Goal: Task Accomplishment & Management: Manage account settings

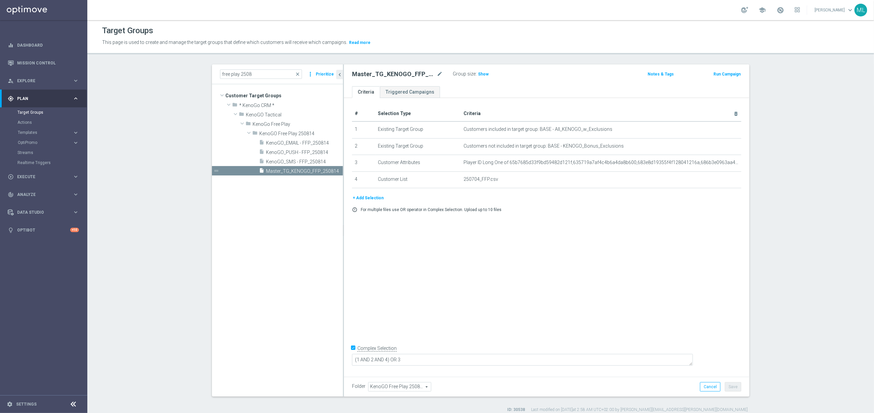
scroll to position [0, 0]
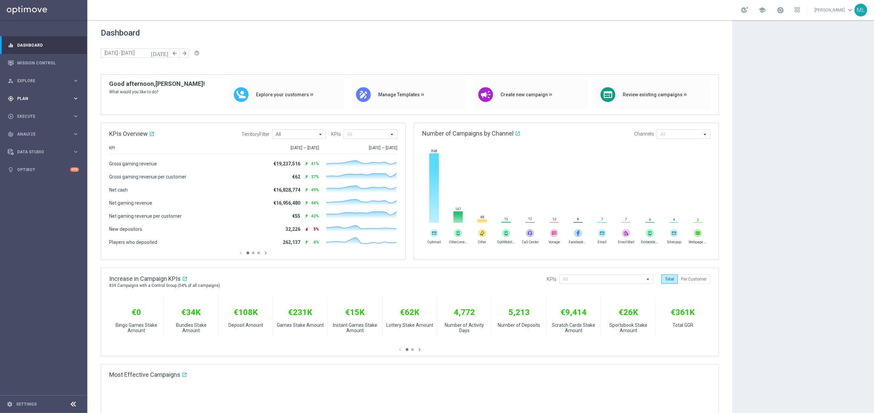
click at [76, 97] on icon "keyboard_arrow_right" at bounding box center [76, 98] width 6 height 6
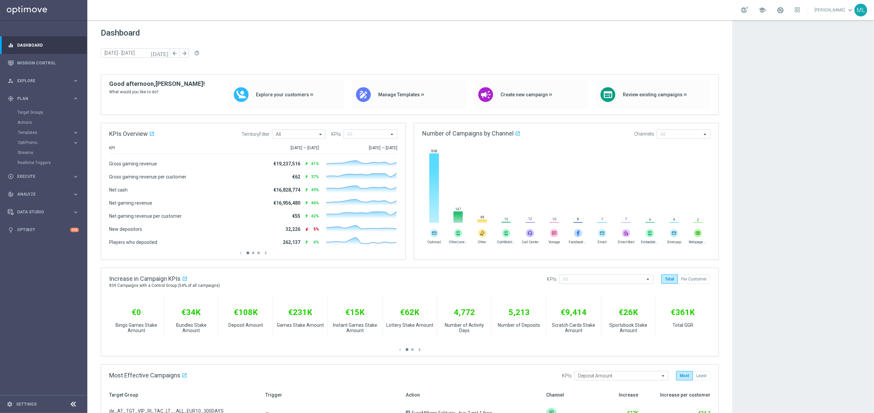
click at [22, 108] on div "Target Groups" at bounding box center [51, 112] width 69 height 10
click at [23, 111] on link "Target Groups" at bounding box center [43, 112] width 52 height 5
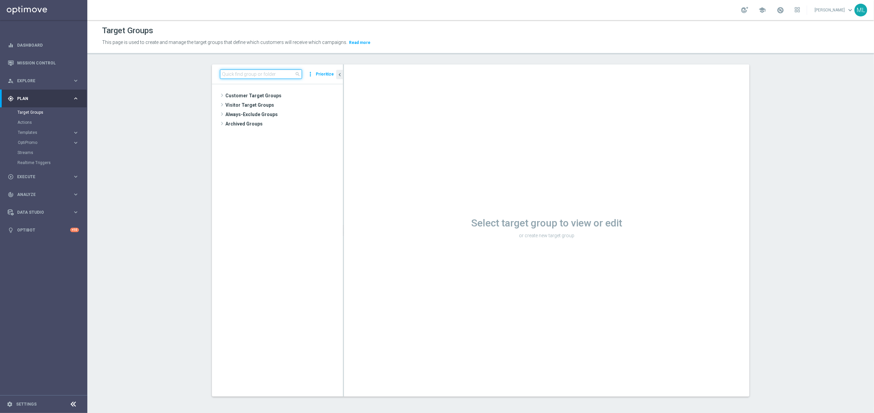
click at [255, 74] on input at bounding box center [261, 74] width 82 height 9
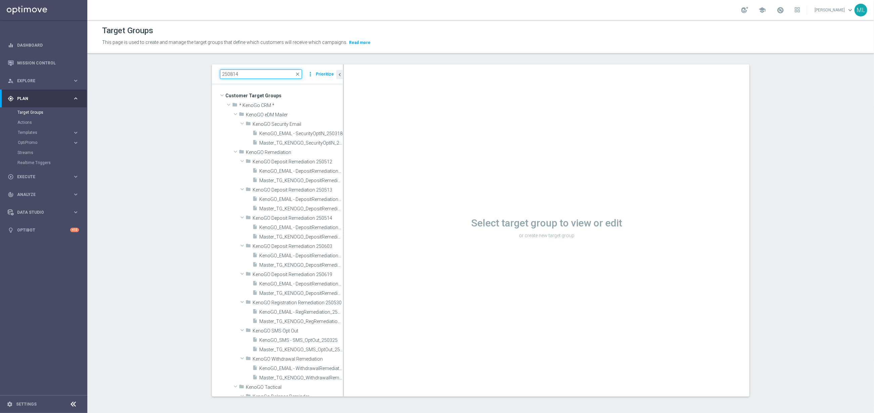
type input "250814"
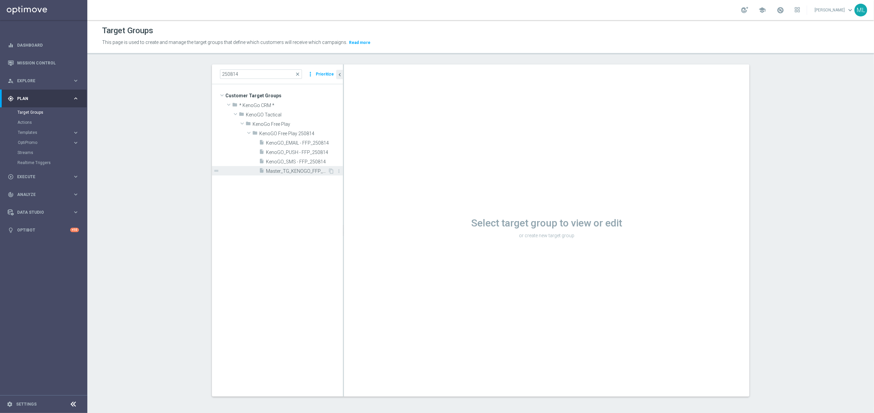
click at [294, 174] on span "Master_TG_KENOGO_FFP_250814" at bounding box center [297, 172] width 62 height 6
click at [292, 172] on span "Master_TG_KENOGO_FFP_250814" at bounding box center [297, 172] width 62 height 6
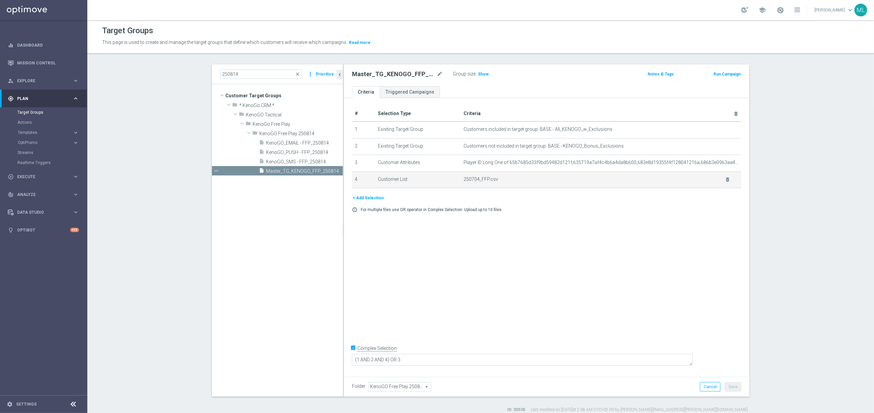
click at [582, 180] on span "250704_FFP.csv" at bounding box center [590, 180] width 253 height 6
click at [582, 178] on icon "delete_forever" at bounding box center [727, 179] width 5 height 5
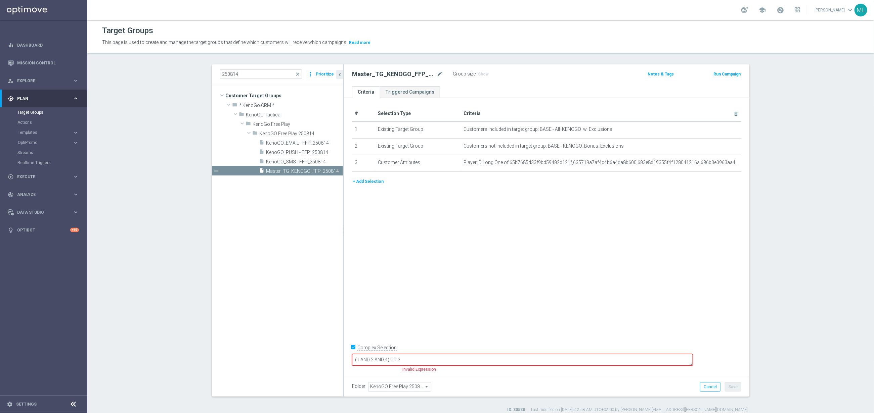
click at [374, 184] on button "+ Add Selection" at bounding box center [368, 181] width 32 height 7
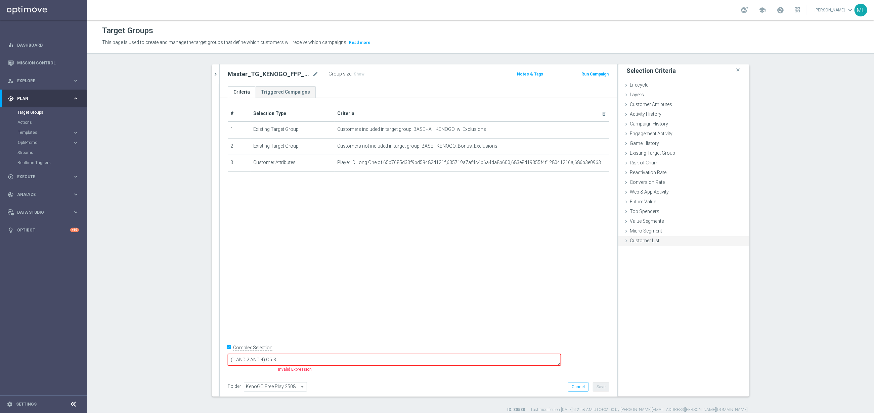
drag, startPoint x: 629, startPoint y: 242, endPoint x: 634, endPoint y: 243, distance: 5.8
click at [582, 242] on div "Customer List done" at bounding box center [683, 241] width 131 height 10
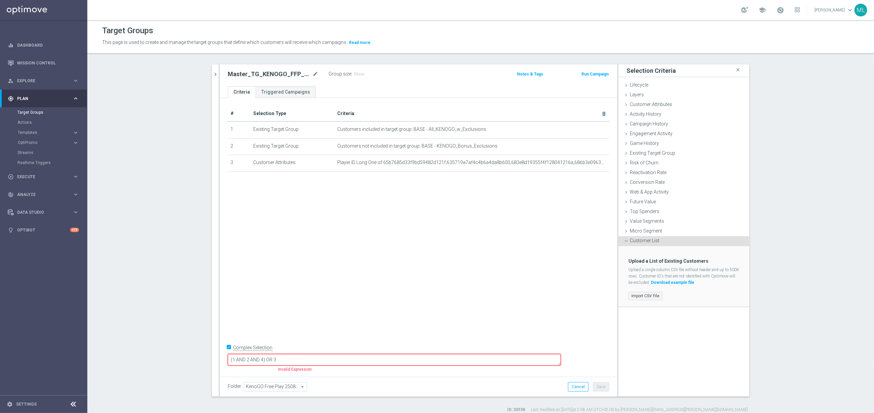
click at [582, 275] on label "Import CSV File" at bounding box center [645, 296] width 34 height 8
click at [0, 0] on input "Import CSV File" at bounding box center [0, 0] width 0 height 0
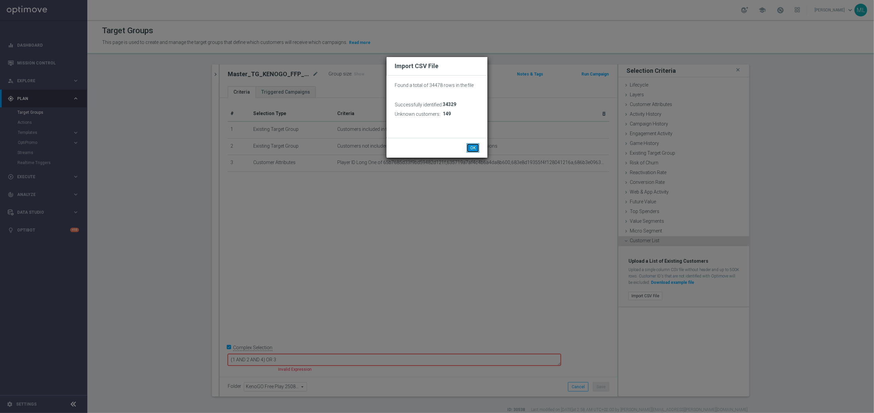
click at [475, 147] on button "OK" at bounding box center [472, 147] width 13 height 9
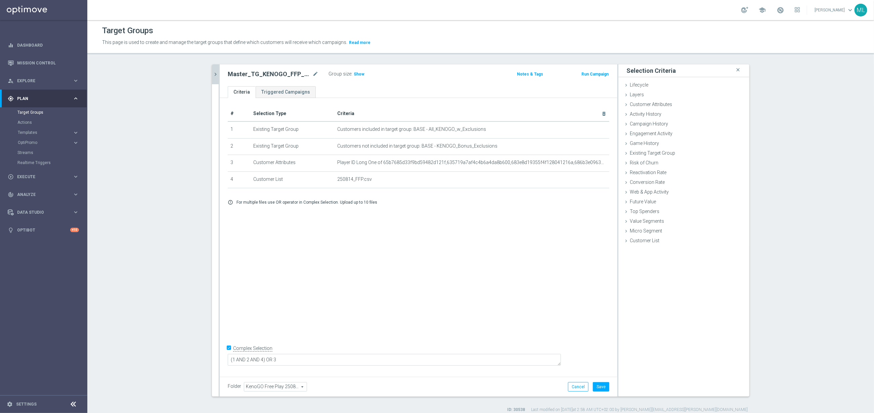
click at [218, 76] on icon "chevron_right" at bounding box center [215, 74] width 6 height 6
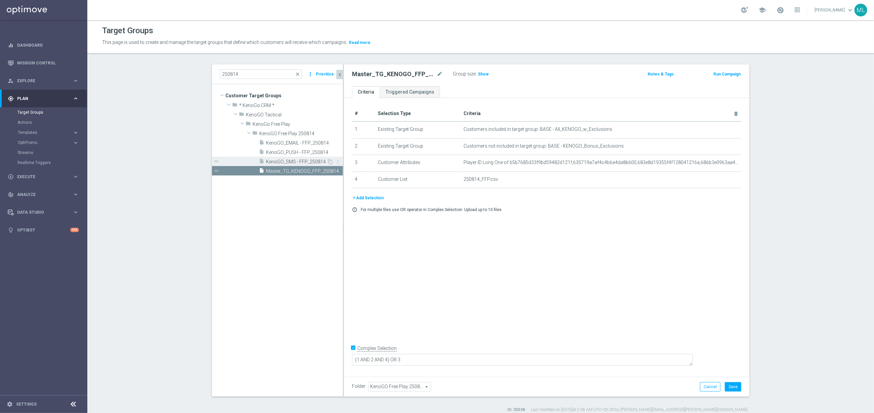
click at [309, 164] on span "KenoGO_SMS - FFP_250814" at bounding box center [296, 162] width 61 height 6
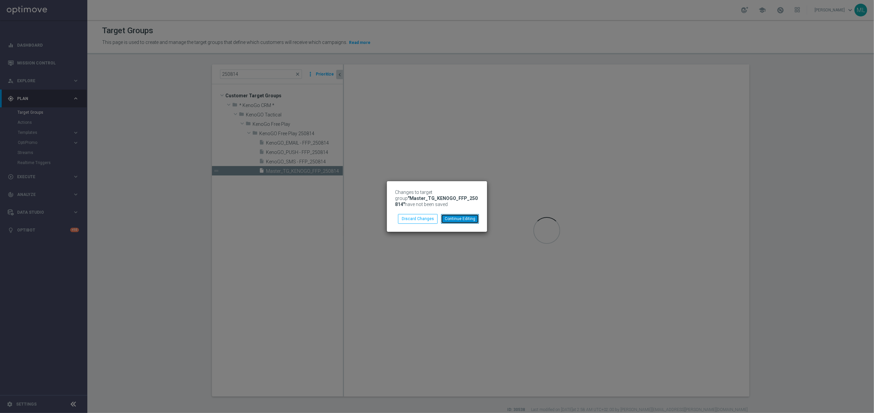
click at [455, 216] on button "Continue Editing" at bounding box center [460, 218] width 38 height 9
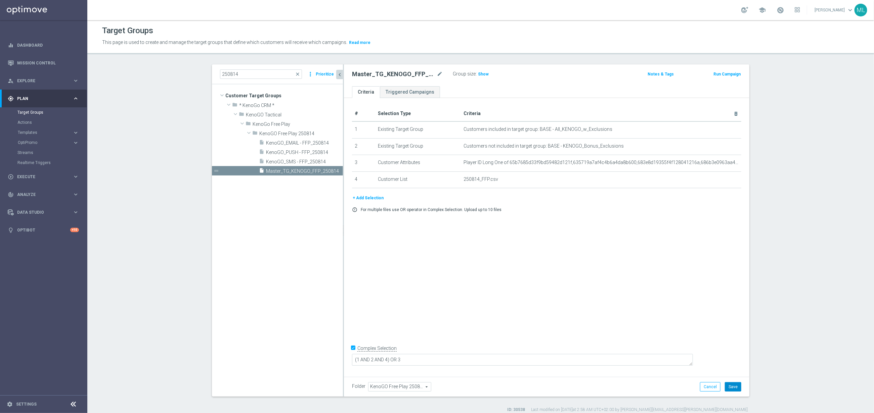
click at [582, 275] on button "Save" at bounding box center [733, 386] width 16 height 9
click at [287, 159] on span "KenoGO_SMS - FFP_250814" at bounding box center [296, 162] width 61 height 6
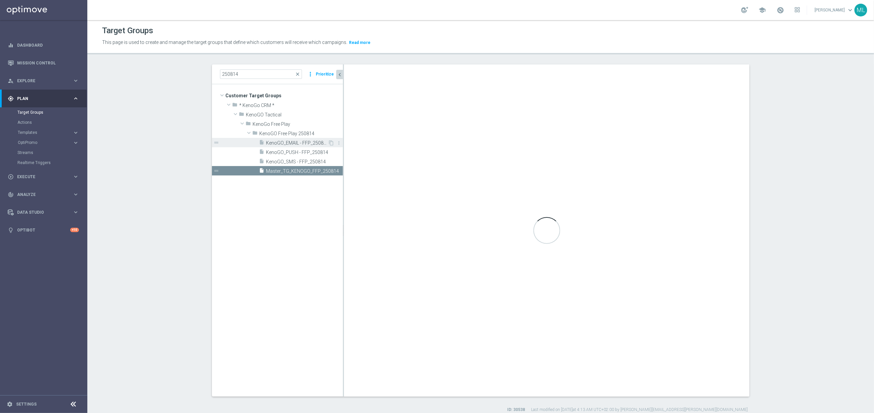
click at [292, 143] on span "KenoGO_EMAIL - FFP_250814" at bounding box center [297, 143] width 62 height 6
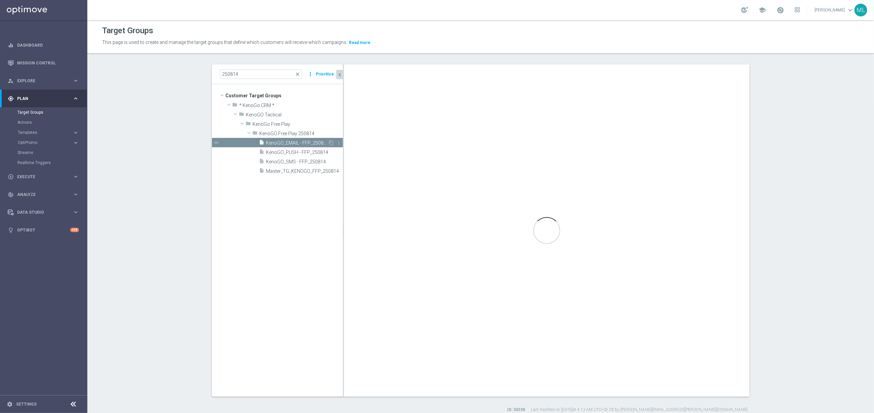
checkbox input "false"
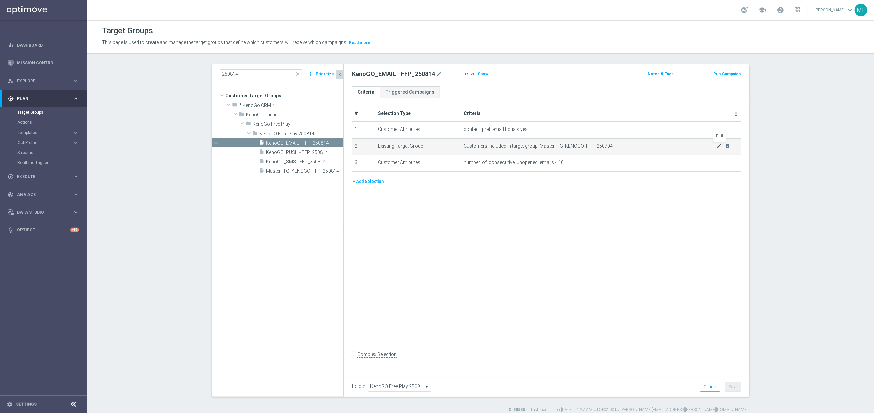
click at [582, 145] on icon "mode_edit" at bounding box center [719, 145] width 5 height 5
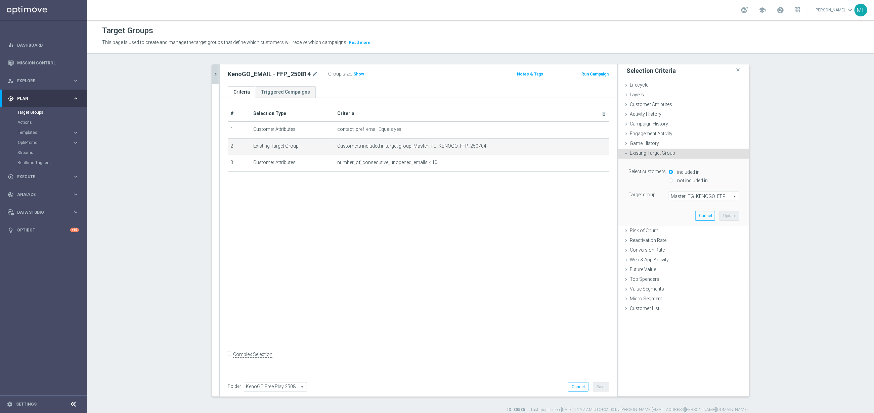
click at [582, 193] on span "Master_TG_KENOGO_FFP_250704" at bounding box center [704, 196] width 70 height 9
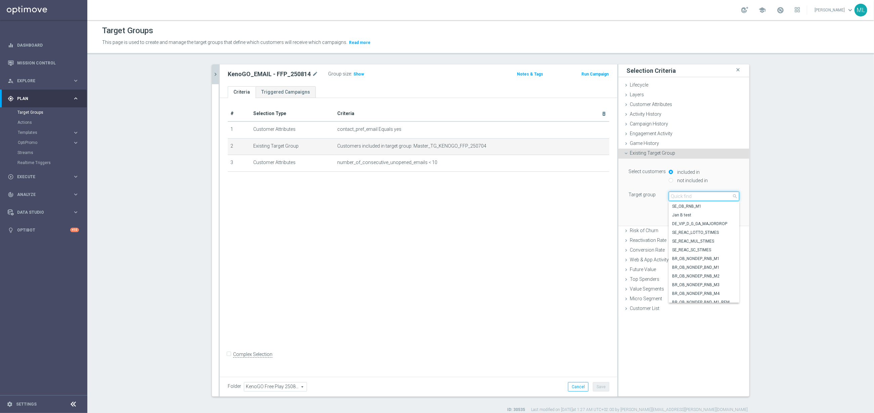
click at [582, 197] on input "search" at bounding box center [703, 196] width 71 height 9
type input "250814"
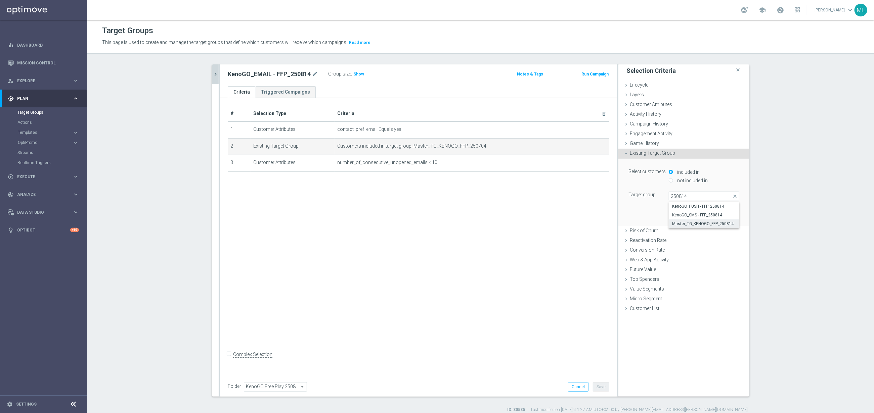
click at [582, 222] on span "Master_TG_KENOGO_FFP_250814" at bounding box center [704, 223] width 64 height 5
type input "Master_TG_KENOGO_FFP_250814"
click at [582, 216] on button "Update" at bounding box center [729, 215] width 20 height 9
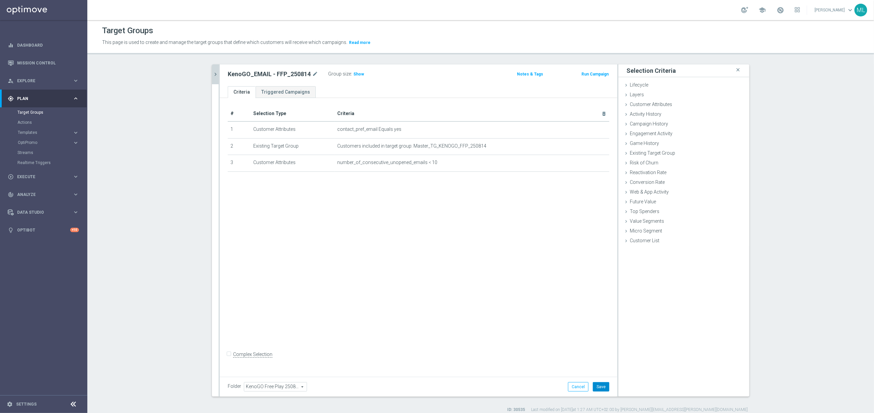
click at [582, 275] on button "Save" at bounding box center [601, 386] width 16 height 9
click at [216, 77] on icon "chevron_right" at bounding box center [215, 74] width 6 height 6
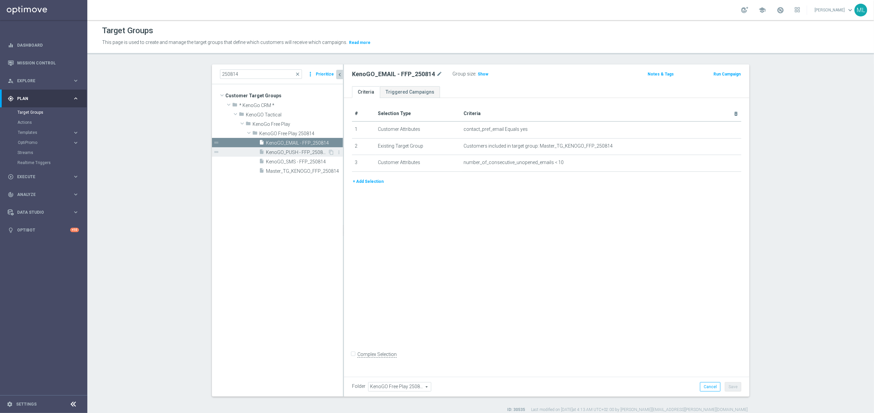
click at [295, 152] on span "KenoGO_PUSH - FFP_250814" at bounding box center [297, 153] width 62 height 6
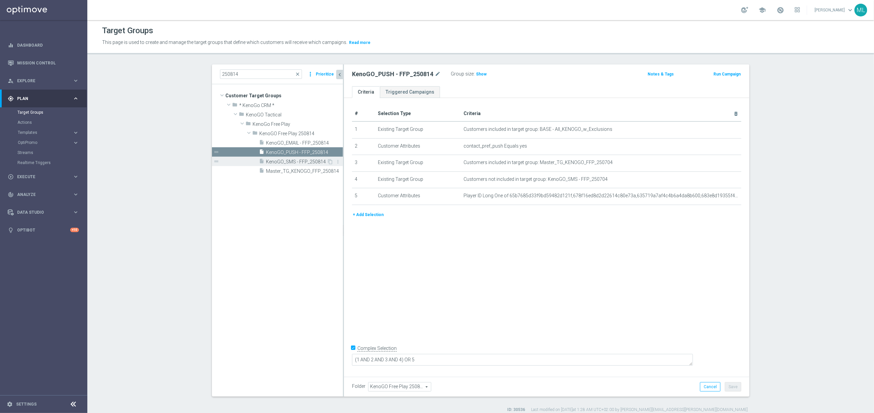
click at [294, 161] on span "KenoGO_SMS - FFP_250814" at bounding box center [296, 162] width 61 height 6
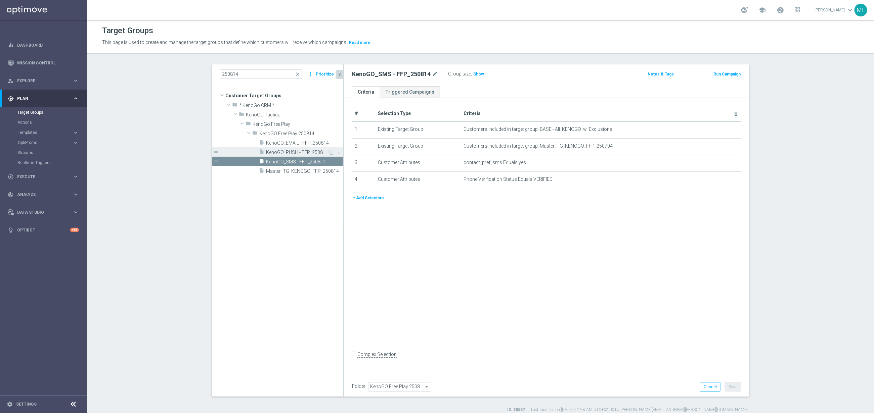
click at [297, 154] on span "KenoGO_PUSH - FFP_250814" at bounding box center [297, 153] width 62 height 6
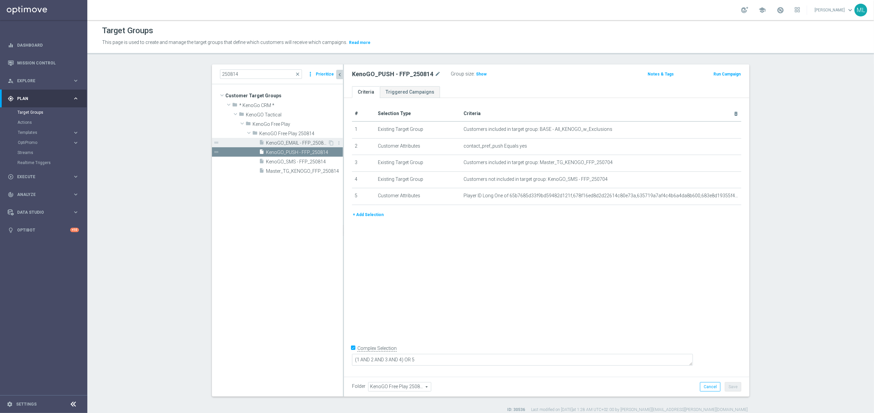
click at [291, 143] on span "KenoGO_EMAIL - FFP_250814" at bounding box center [297, 143] width 62 height 6
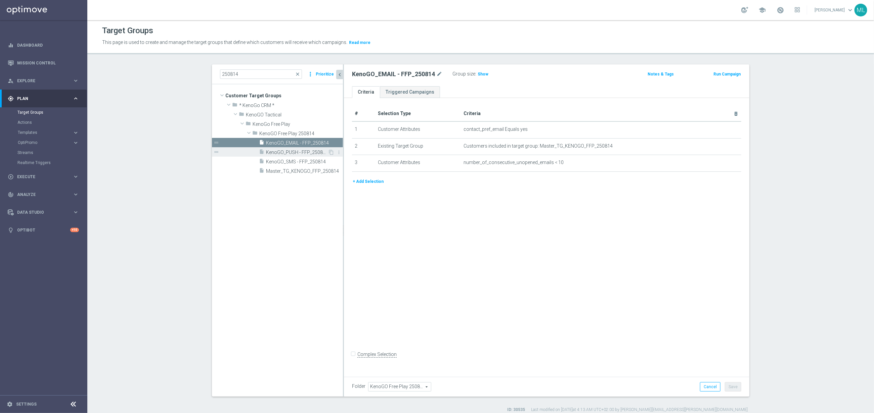
click at [291, 154] on span "KenoGO_PUSH - FFP_250814" at bounding box center [297, 153] width 62 height 6
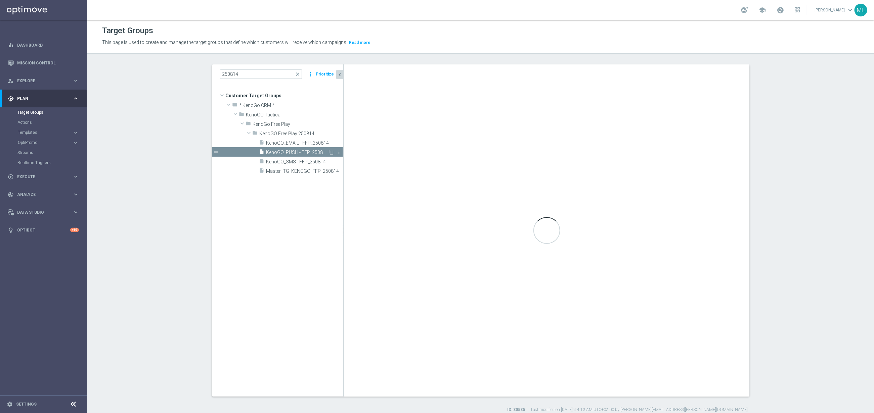
checkbox input "true"
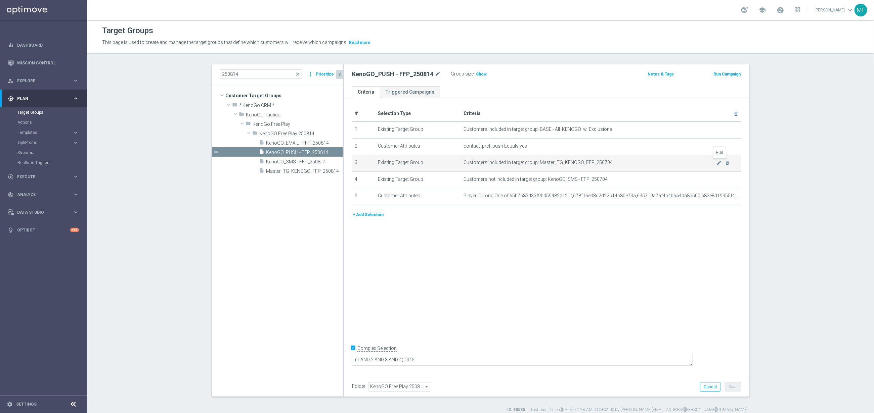
click at [582, 160] on icon "mode_edit" at bounding box center [719, 162] width 5 height 5
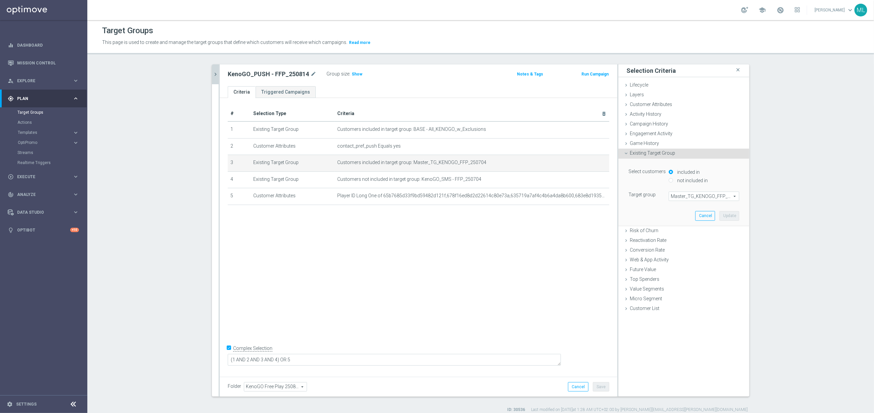
click at [582, 196] on span "Master_TG_KENOGO_FFP_250704" at bounding box center [704, 196] width 70 height 9
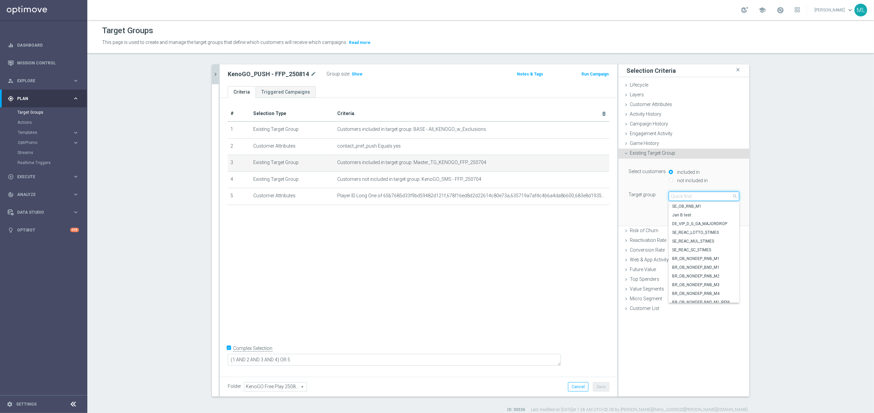
click at [582, 197] on input "search" at bounding box center [703, 196] width 71 height 9
type input "250814"
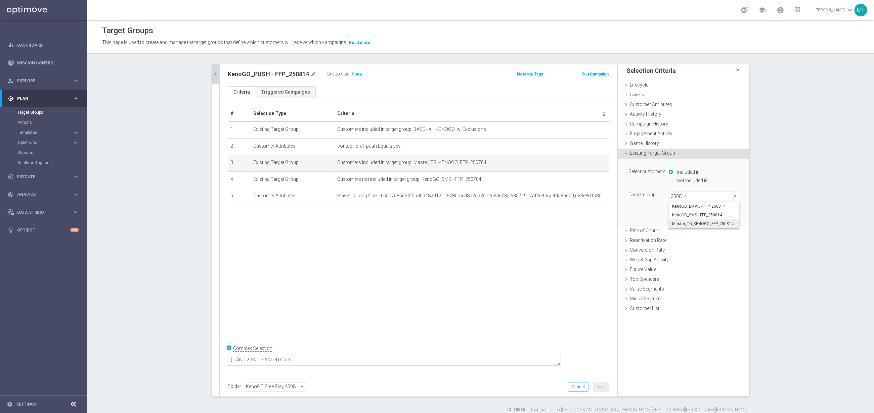
click at [582, 222] on span "Master_TG_KENOGO_FFP_250814" at bounding box center [704, 223] width 64 height 5
type input "Master_TG_KENOGO_FFP_250814"
click at [582, 214] on button "Update" at bounding box center [729, 215] width 20 height 9
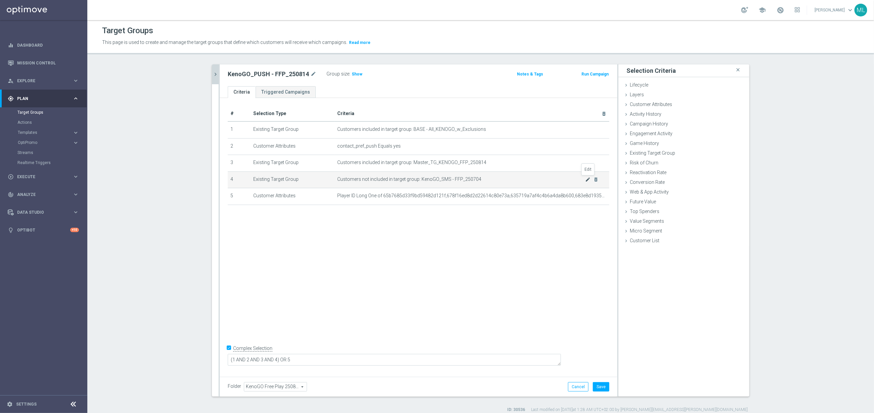
click at [582, 180] on icon "mode_edit" at bounding box center [587, 179] width 5 height 5
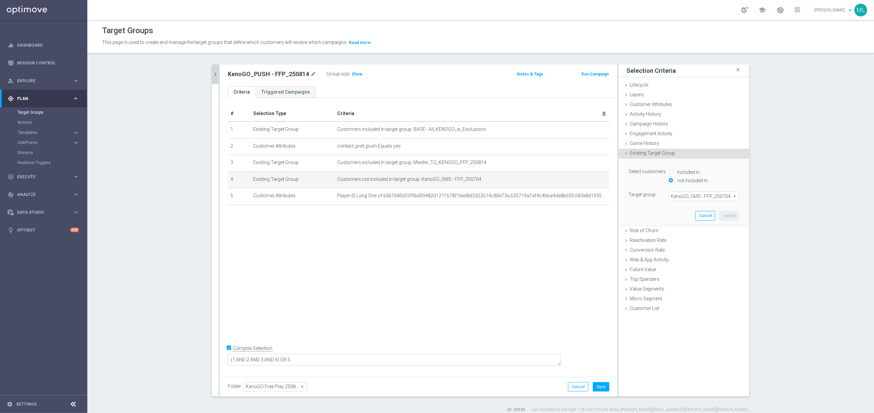
click at [582, 195] on span "KenoGO_SMS - FFP_250704" at bounding box center [704, 196] width 70 height 9
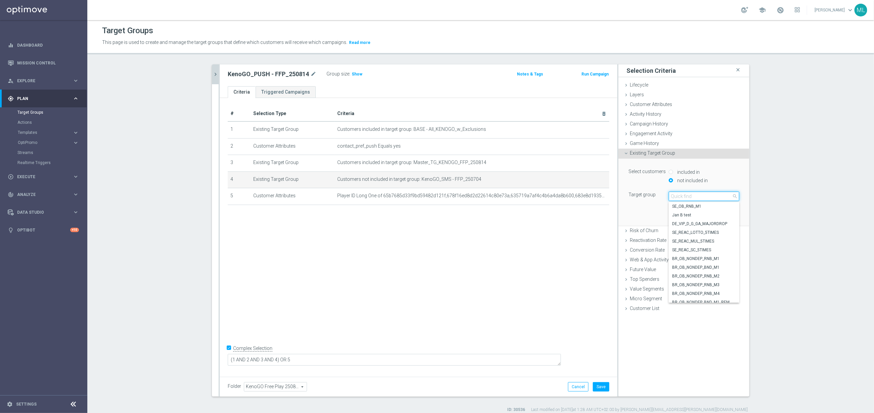
click at [582, 196] on input "search" at bounding box center [703, 196] width 71 height 9
type input "250814"
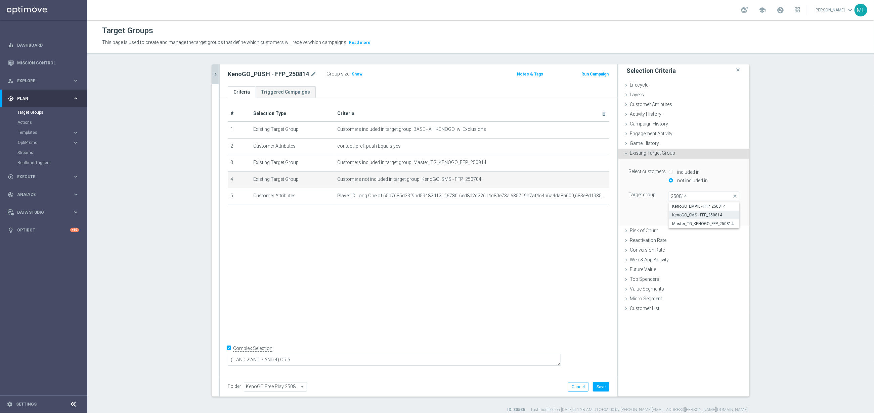
click at [582, 214] on span "KenoGO_SMS - FFP_250814" at bounding box center [704, 215] width 64 height 5
type input "KenoGO_SMS - FFP_250814"
click at [582, 213] on button "Update" at bounding box center [729, 215] width 20 height 9
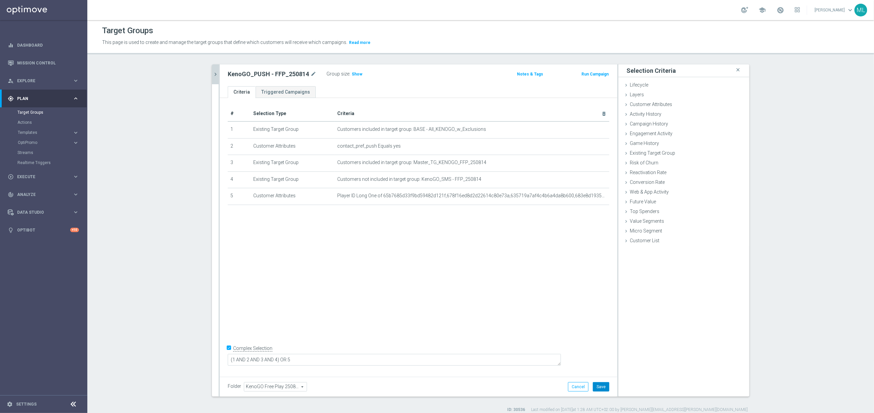
click at [582, 275] on button "Save" at bounding box center [601, 386] width 16 height 9
click at [582, 197] on icon "mode_edit" at bounding box center [587, 195] width 5 height 5
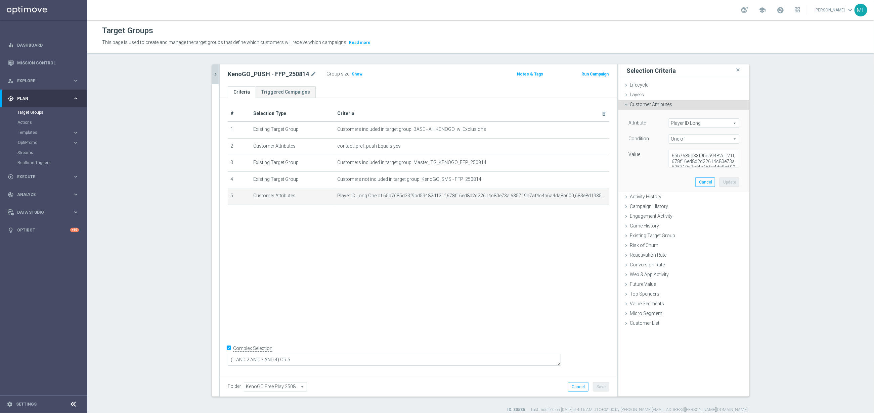
click at [217, 81] on button "chevron_right" at bounding box center [215, 74] width 7 height 20
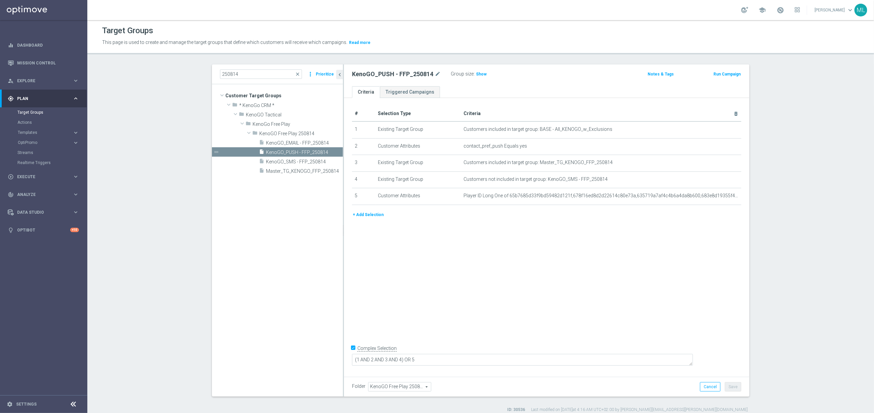
click at [582, 268] on div "# Selection Type Criteria delete_forever 1 Existing Target Group Customers incl…" at bounding box center [546, 236] width 405 height 276
drag, startPoint x: 738, startPoint y: 387, endPoint x: 679, endPoint y: 324, distance: 86.5
click at [582, 275] on button "Save" at bounding box center [733, 386] width 16 height 9
click at [582, 266] on div "# Selection Type Criteria delete_forever 1 Existing Target Group Customers incl…" at bounding box center [546, 236] width 405 height 276
click at [287, 160] on span "KenoGO_SMS - FFP_250814" at bounding box center [296, 162] width 61 height 6
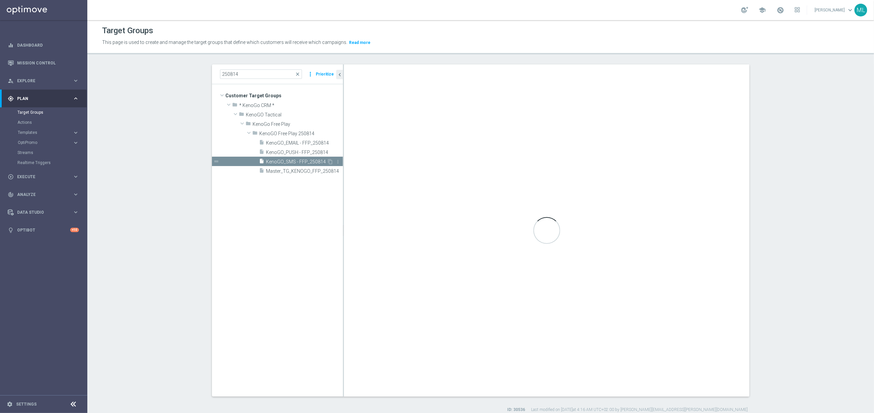
checkbox input "false"
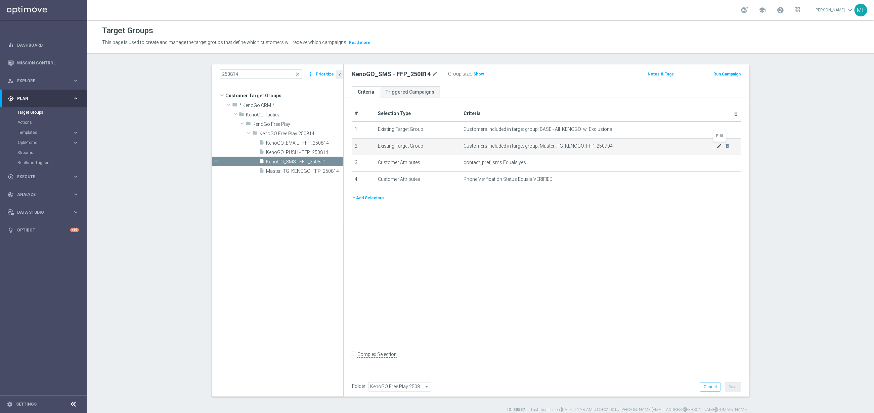
click at [582, 147] on icon "mode_edit" at bounding box center [719, 145] width 5 height 5
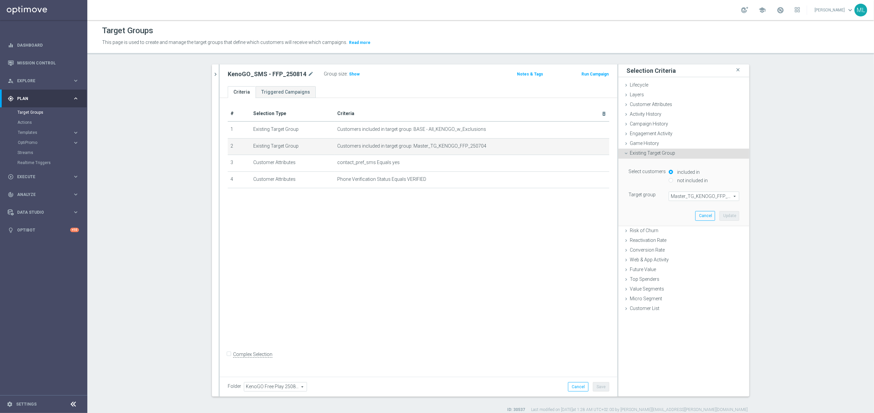
click at [582, 193] on span "Master_TG_KENOGO_FFP_250704" at bounding box center [704, 196] width 70 height 9
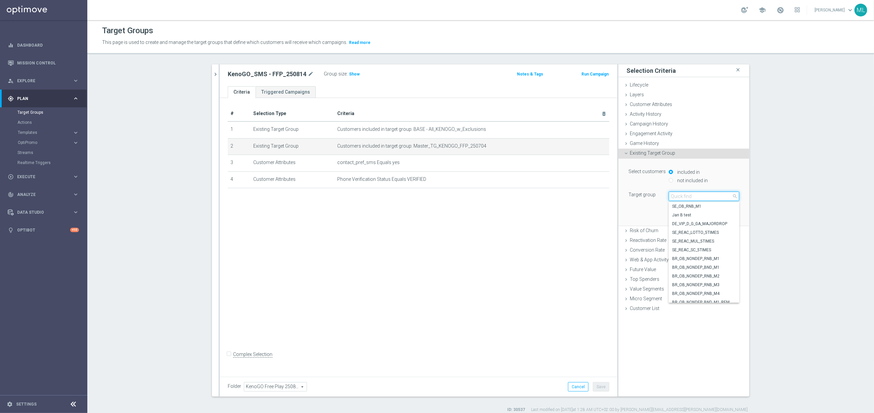
click at [582, 197] on input "search" at bounding box center [703, 196] width 71 height 9
type input "250814"
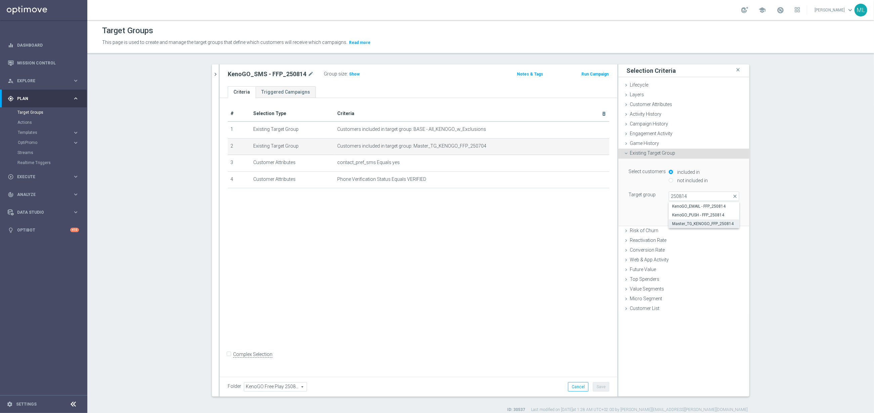
click at [582, 223] on span "Master_TG_KENOGO_FFP_250814" at bounding box center [704, 223] width 64 height 5
type input "Master_TG_KENOGO_FFP_250814"
click at [582, 214] on button "Update" at bounding box center [729, 215] width 20 height 9
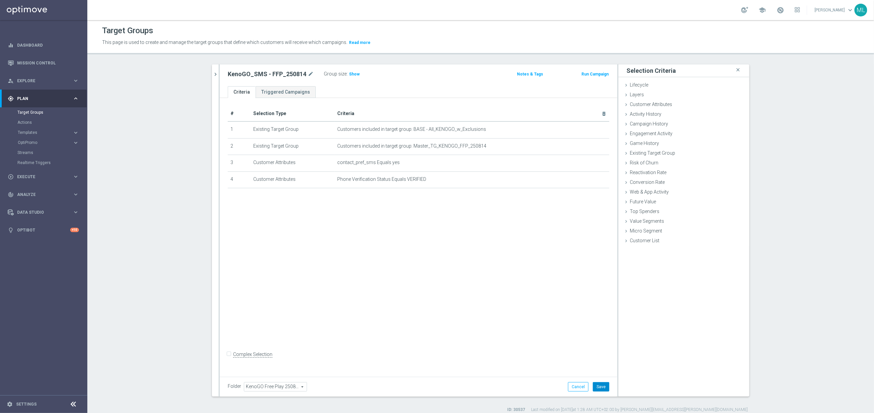
click at [582, 275] on button "Save" at bounding box center [601, 386] width 16 height 9
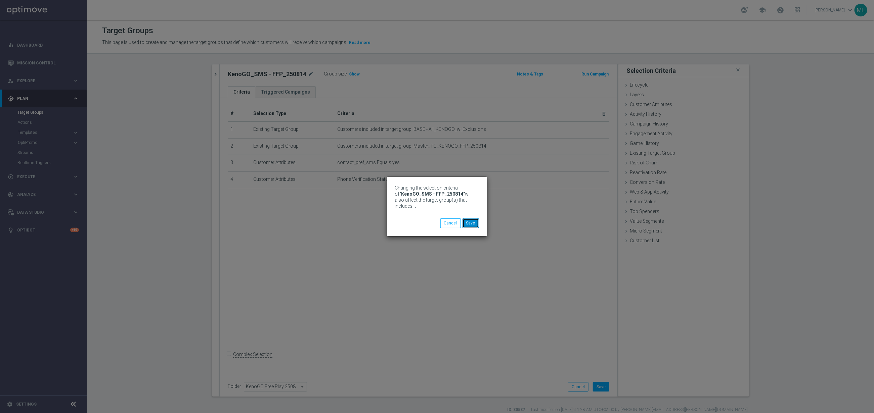
click at [469, 222] on button "Save" at bounding box center [470, 223] width 16 height 9
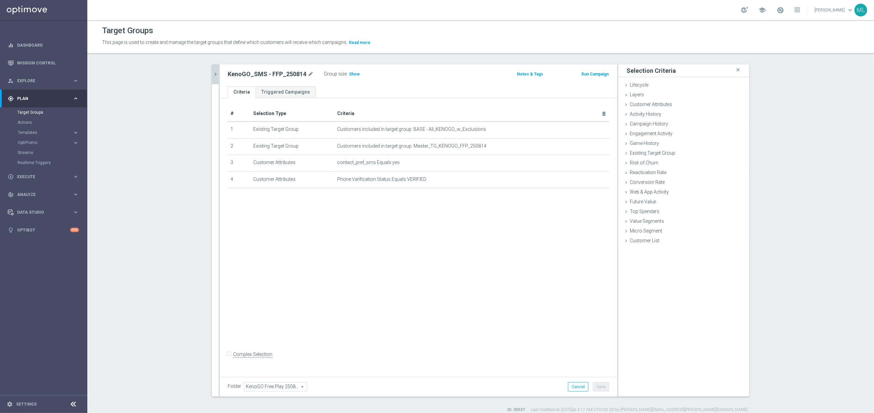
click at [217, 75] on icon "chevron_right" at bounding box center [215, 74] width 6 height 6
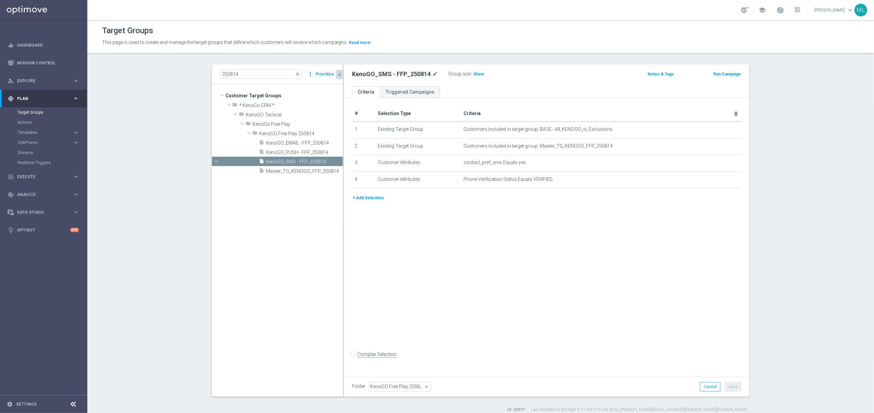
scroll to position [6, 0]
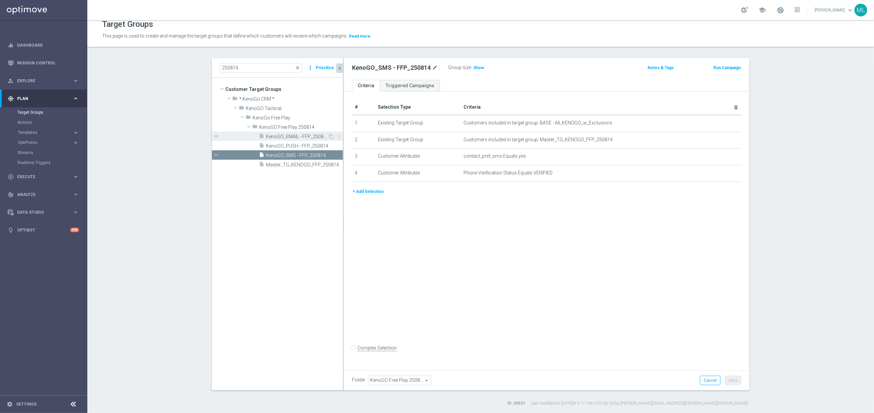
click at [280, 137] on span "KenoGO_EMAIL - FFP_250814" at bounding box center [297, 137] width 62 height 6
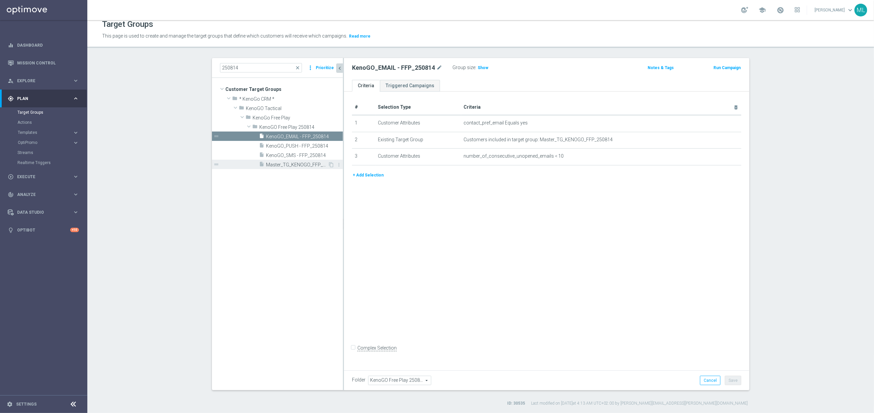
click at [288, 163] on span "Master_TG_KENOGO_FFP_250814" at bounding box center [297, 165] width 62 height 6
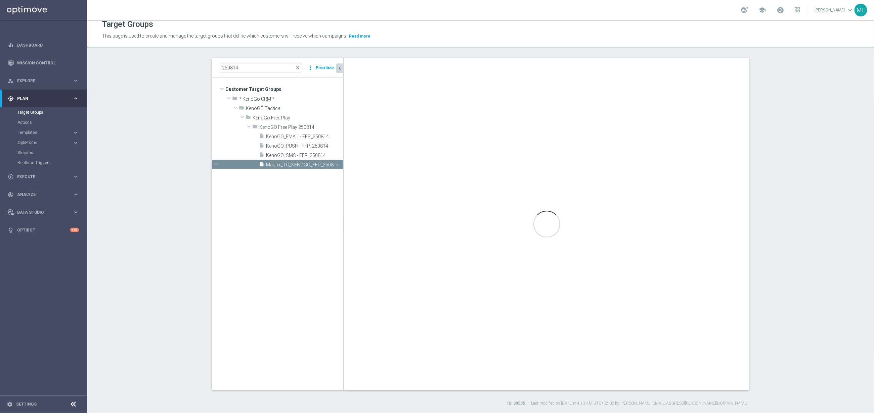
checkbox input "true"
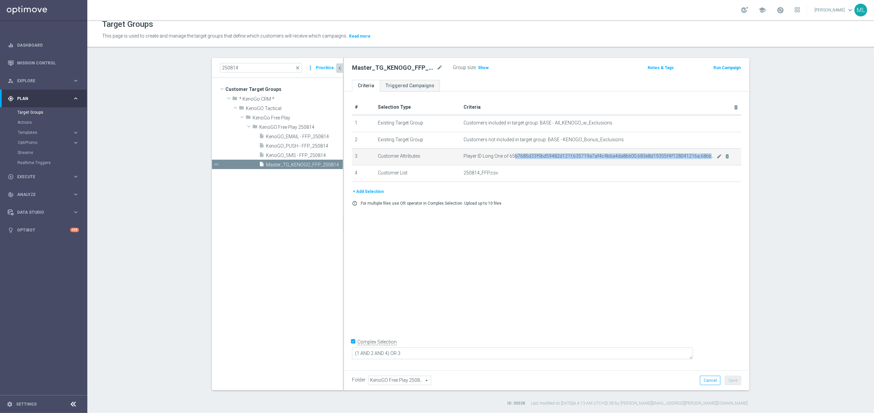
drag, startPoint x: 514, startPoint y: 156, endPoint x: 611, endPoint y: 160, distance: 97.1
click at [582, 160] on td "Player ID Long One of 65b7685d33f9bd59482d121f,635719a7af4c4b6a4da8b600,683e8d1…" at bounding box center [601, 157] width 280 height 17
click at [582, 154] on icon "mode_edit" at bounding box center [719, 156] width 5 height 5
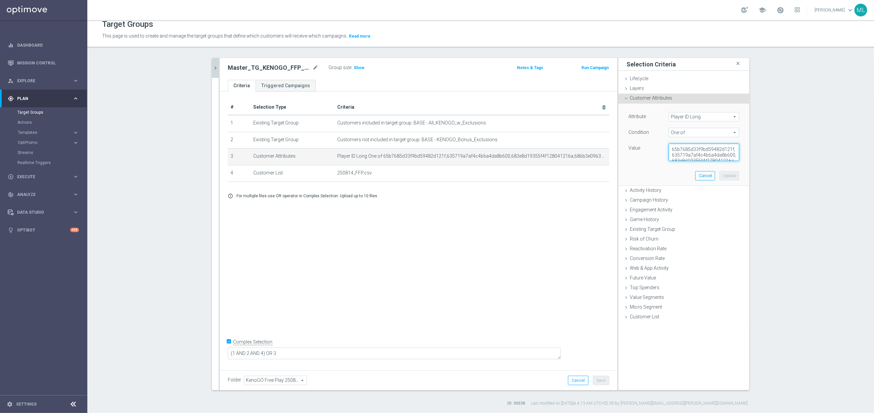
scroll to position [17, 0]
drag, startPoint x: 672, startPoint y: 147, endPoint x: 758, endPoint y: 167, distance: 88.7
click at [582, 167] on div "250814 close more_vert Prioritize Customer Target Groups library_add create_new…" at bounding box center [480, 232] width 564 height 349
click at [582, 177] on button "Cancel" at bounding box center [705, 175] width 20 height 9
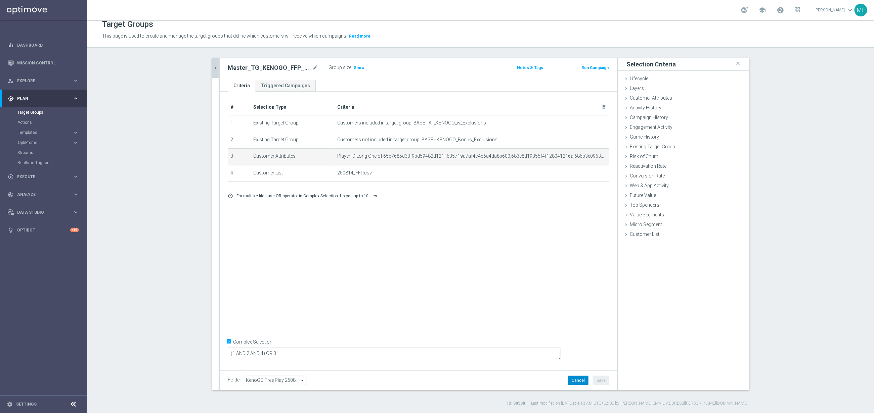
click at [577, 275] on button "Cancel" at bounding box center [578, 380] width 20 height 9
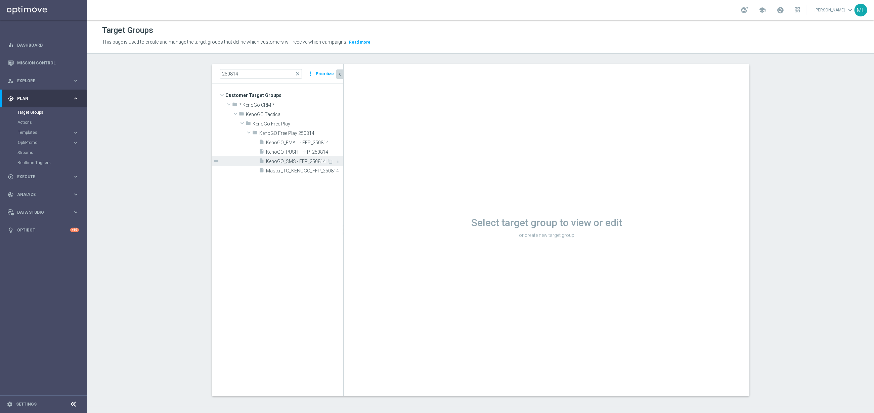
click at [295, 163] on span "KenoGO_SMS - FFP_250814" at bounding box center [296, 162] width 61 height 6
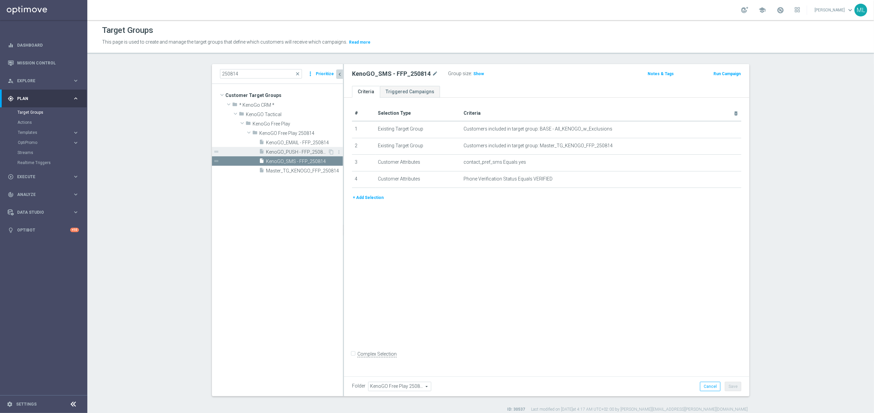
click at [294, 148] on div "insert_drive_file KenoGO_PUSH - FFP_250814" at bounding box center [293, 151] width 69 height 9
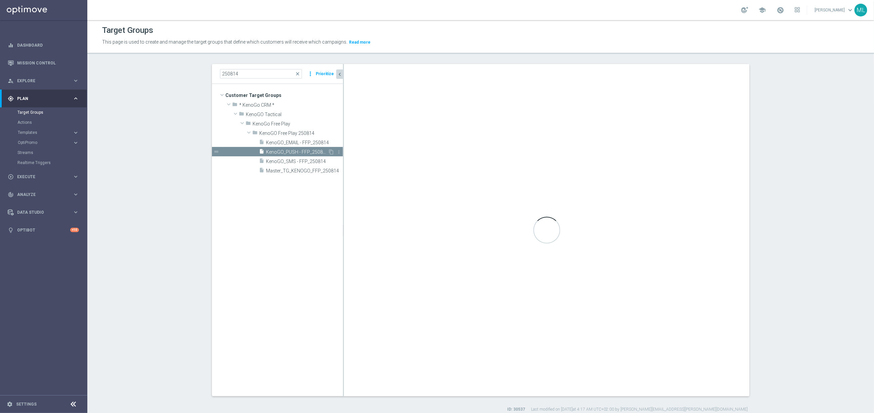
checkbox input "true"
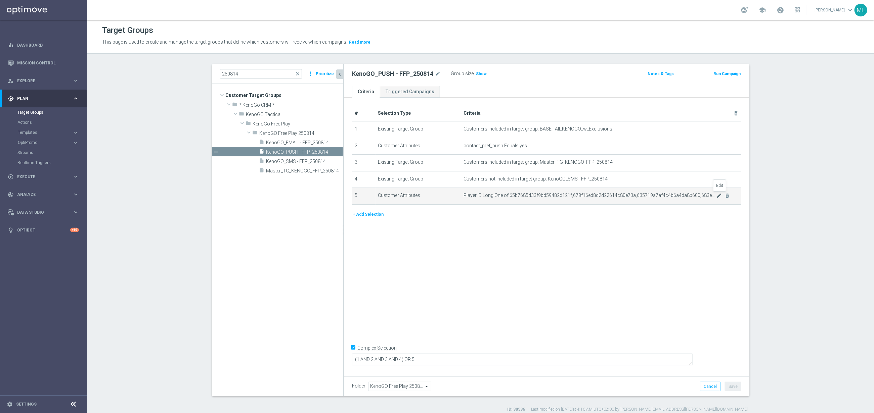
click at [582, 197] on icon "mode_edit" at bounding box center [719, 195] width 5 height 5
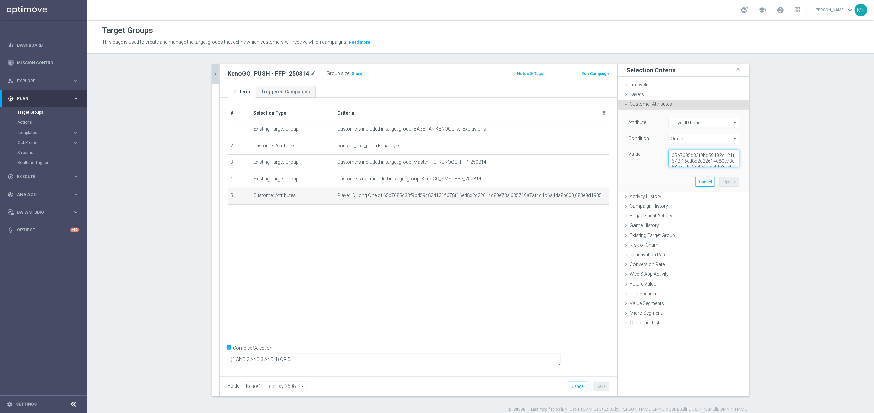
scroll to position [11, 0]
drag, startPoint x: 672, startPoint y: 156, endPoint x: 783, endPoint y: 181, distance: 113.3
click at [582, 181] on section "250814 close more_vert Prioritize Customer Target Groups library_add create_new…" at bounding box center [480, 238] width 786 height 349
paste textarea "35719a7af4c4b6a4da8b600,683e8d19355f4f128041216a,686b3e0963aa445cefed5b3b,67db8…"
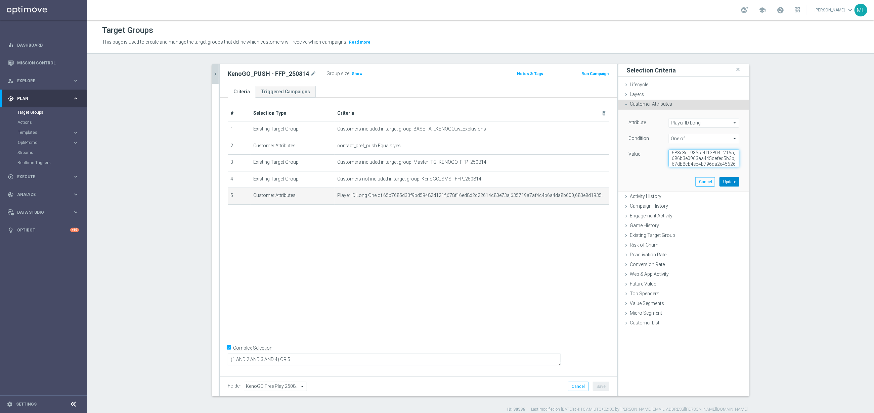
type textarea "65b7685d33f9bd59482d121f,635719a7af4c4b6a4da8b600,683e8d19355f4f128041216a,686b…"
click at [582, 183] on button "Update" at bounding box center [729, 181] width 20 height 9
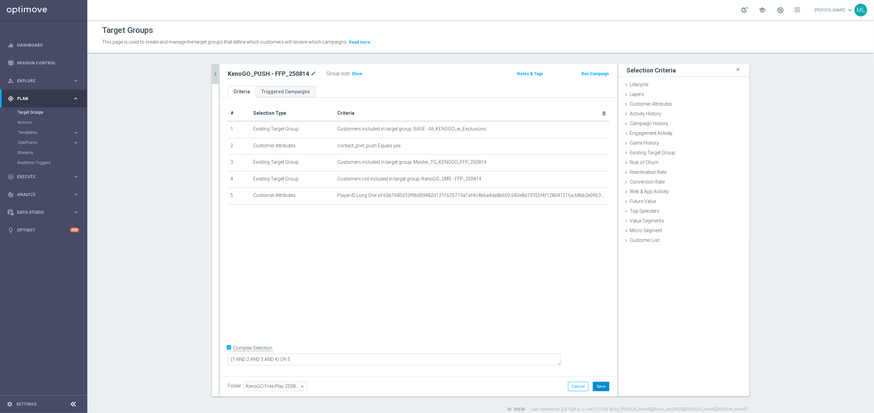
click at [582, 275] on button "Save" at bounding box center [601, 386] width 16 height 9
click at [216, 77] on icon "chevron_right" at bounding box center [215, 74] width 6 height 6
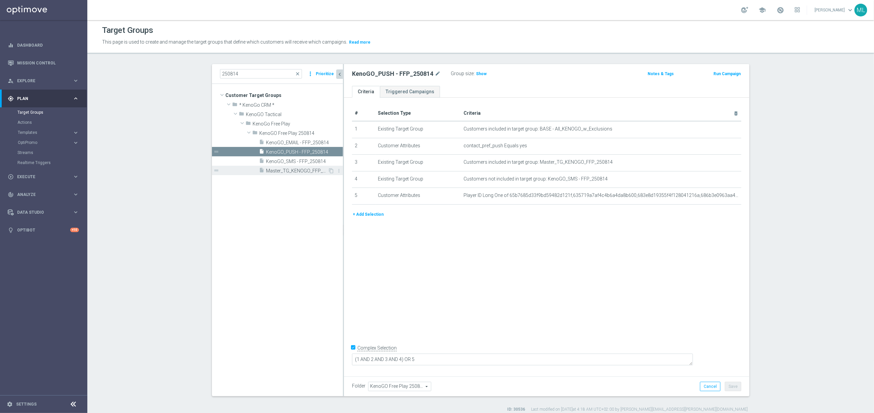
click at [309, 169] on span "Master_TG_KENOGO_FFP_250814" at bounding box center [297, 171] width 62 height 6
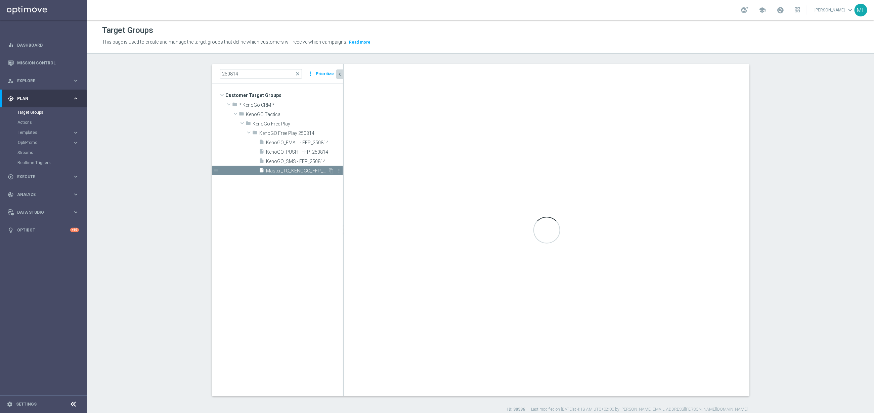
type textarea "(1 AND 2 AND 4) OR 3"
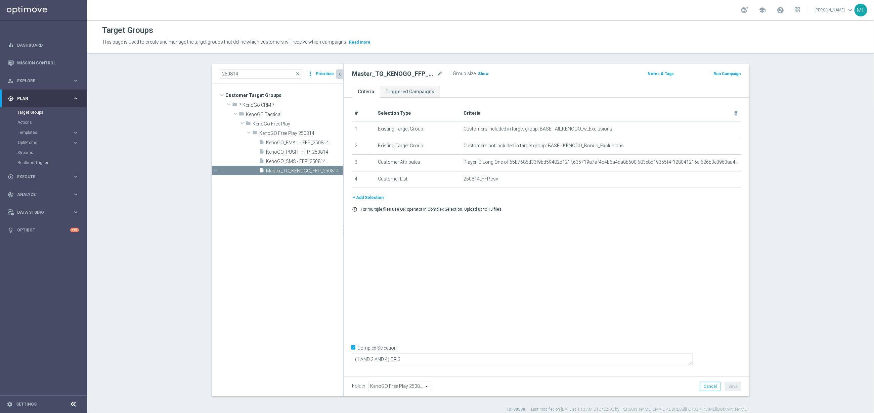
click at [482, 74] on span "Show" at bounding box center [483, 74] width 11 height 5
click at [488, 75] on span "30,855" at bounding box center [485, 75] width 14 height 6
click at [75, 132] on icon "keyboard_arrow_right" at bounding box center [76, 133] width 6 height 6
click at [26, 141] on link "Optimail" at bounding box center [45, 142] width 49 height 5
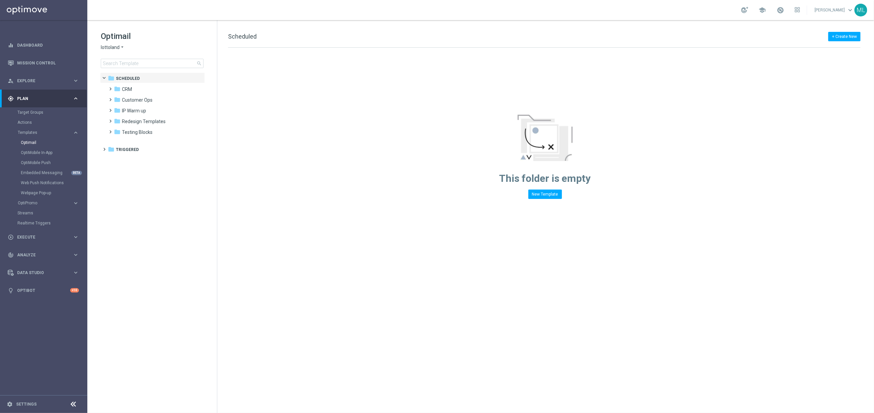
click at [121, 47] on icon "arrow_drop_down" at bounding box center [122, 47] width 5 height 6
click at [125, 61] on div "KenoGO" at bounding box center [126, 63] width 50 height 8
click at [126, 65] on input at bounding box center [152, 63] width 103 height 9
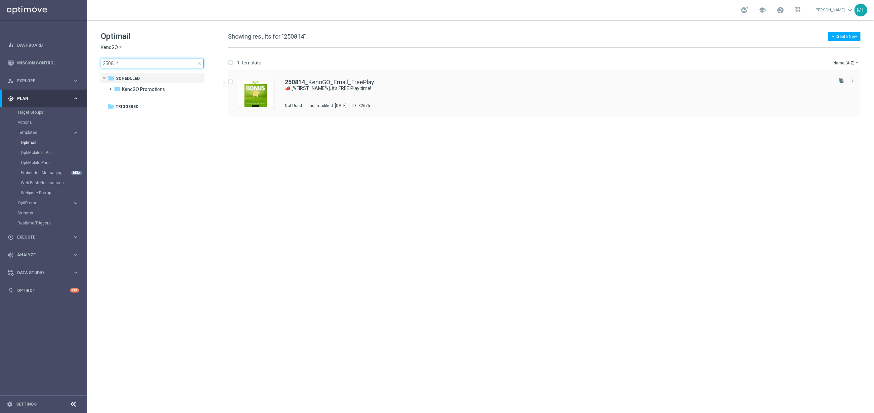
type input "250814"
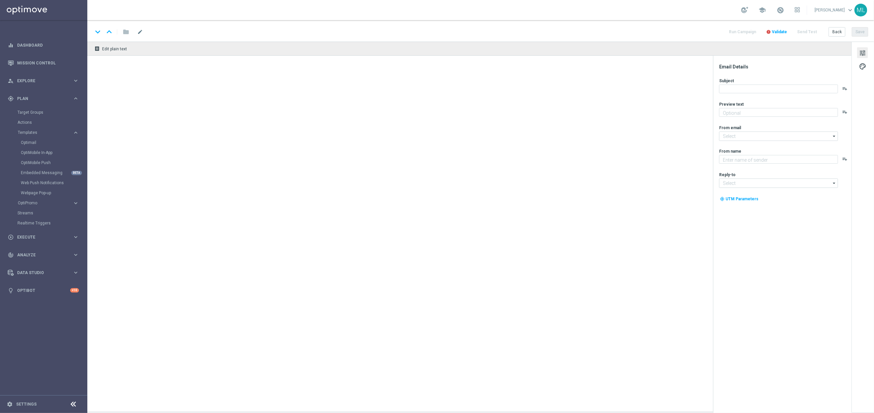
type textarea "We’ve got a little fun for you today!"
type input "mail@crm.kenogo.com.au"
type textarea "KenoGO"
type input "support@kenogo.com.au"
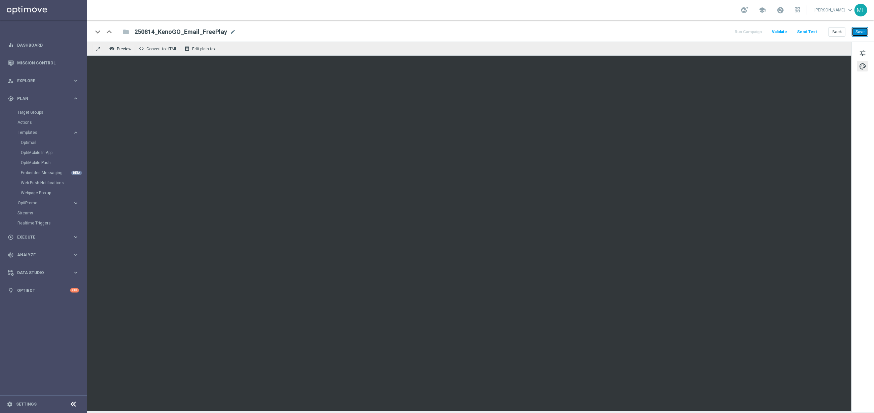
click at [582, 36] on button "Save" at bounding box center [859, 31] width 16 height 9
click at [582, 55] on span "tune" at bounding box center [862, 53] width 7 height 9
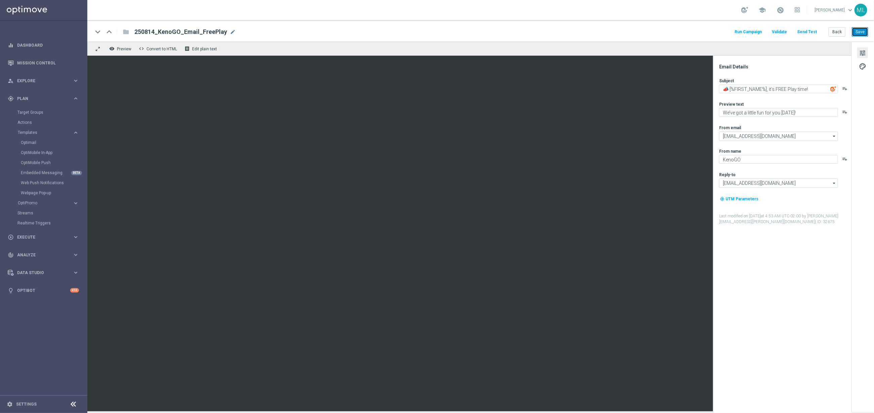
click at [582, 33] on button "Save" at bounding box center [859, 31] width 16 height 9
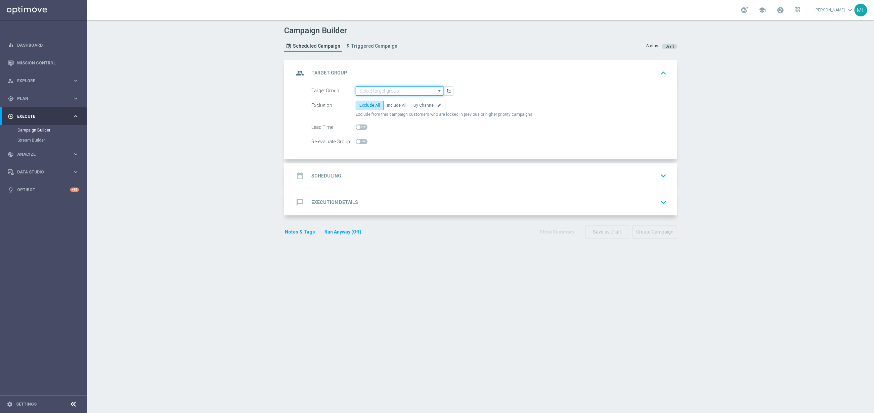
click at [388, 90] on input at bounding box center [400, 90] width 88 height 9
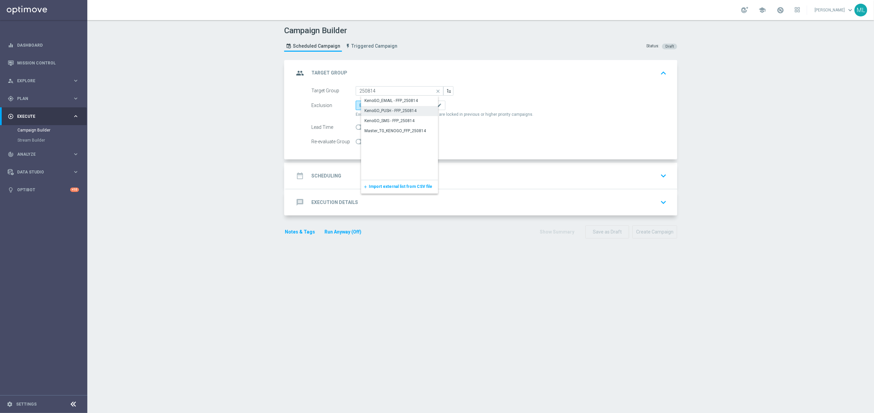
click at [393, 108] on div "KenoGO_PUSH - FFP_250814" at bounding box center [390, 111] width 52 height 6
type input "KenoGO_PUSH - FFP_250814"
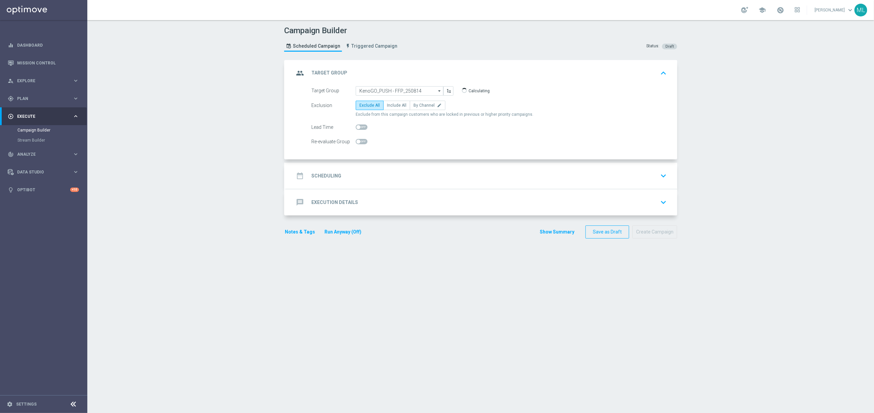
drag, startPoint x: 399, startPoint y: 105, endPoint x: 396, endPoint y: 119, distance: 13.8
click at [399, 105] on span "Include All" at bounding box center [396, 105] width 19 height 5
click at [391, 105] on input "Include All" at bounding box center [389, 106] width 4 height 4
radio input "true"
click at [378, 178] on div "date_range Scheduling keyboard_arrow_down" at bounding box center [481, 176] width 375 height 13
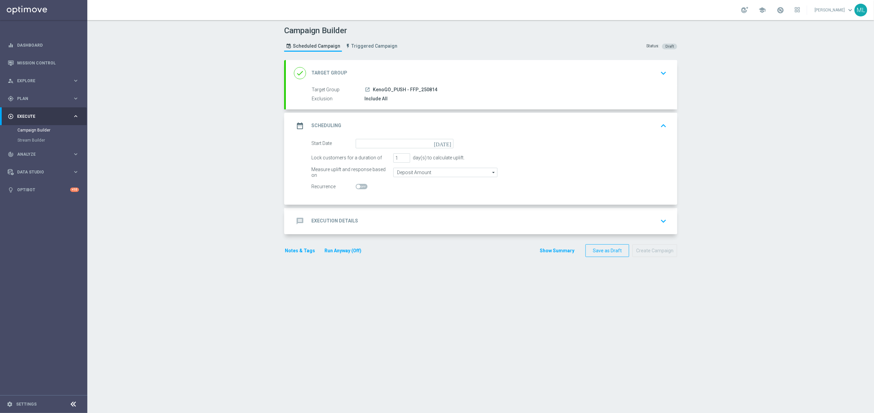
click at [448, 144] on icon "[DATE]" at bounding box center [444, 142] width 20 height 7
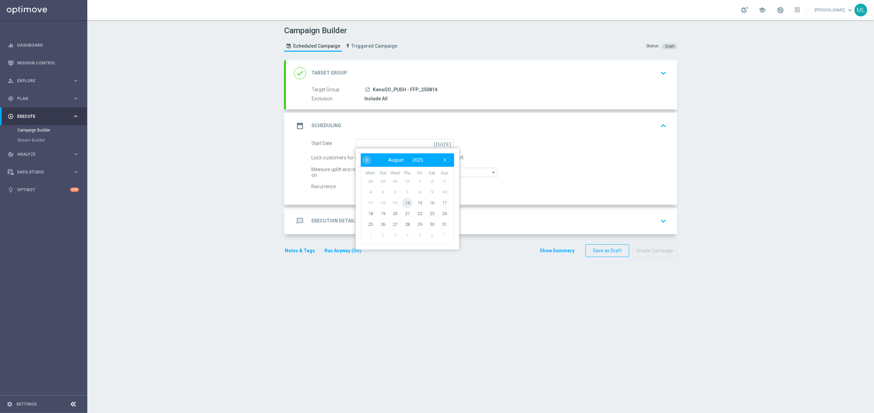
click at [411, 203] on span "14" at bounding box center [407, 202] width 11 height 11
type input "[DATE]"
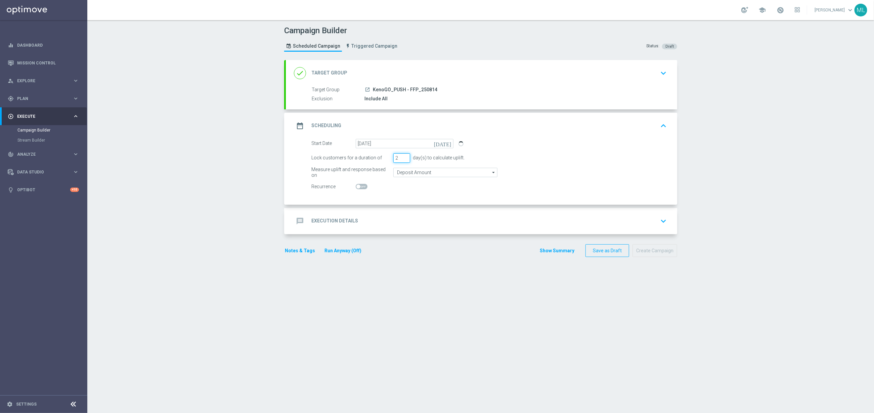
type input "2"
click at [406, 156] on input "2" at bounding box center [401, 157] width 17 height 9
click at [415, 217] on div "message Execution Details keyboard_arrow_down" at bounding box center [481, 221] width 375 height 13
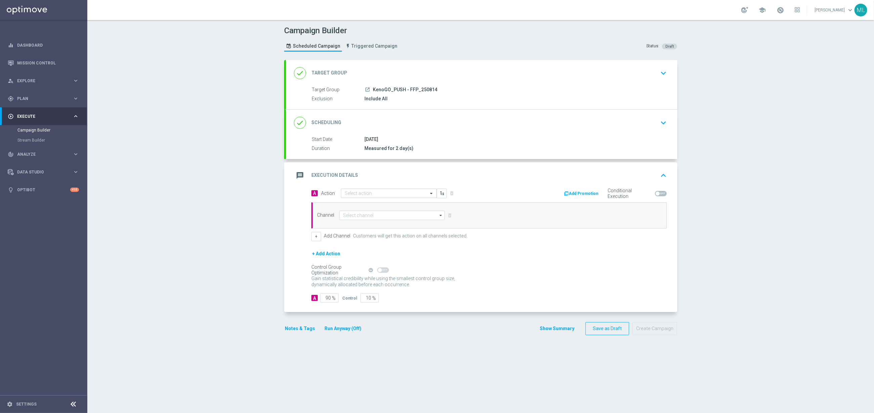
click at [371, 193] on input "text" at bounding box center [381, 194] width 75 height 6
type input "2"
type input "KenoGO f"
click at [374, 213] on div "KenoGo Free Play edit" at bounding box center [388, 216] width 88 height 11
click at [368, 217] on input at bounding box center [391, 215] width 105 height 9
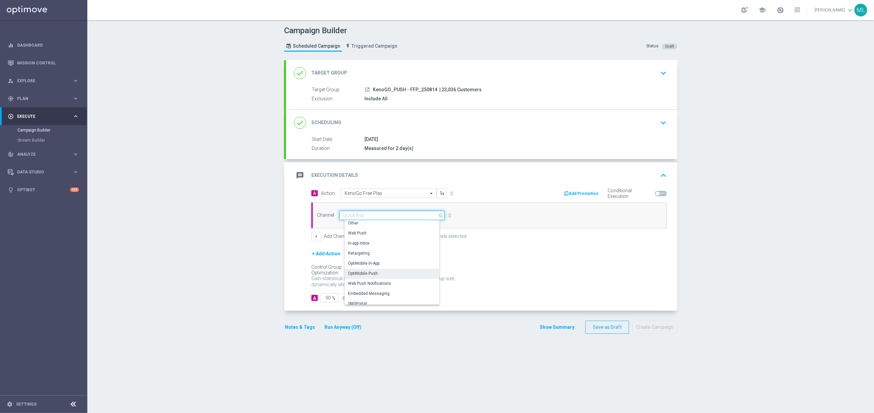
scroll to position [177, 0]
click at [388, 272] on div "OptiMobile Push" at bounding box center [394, 269] width 100 height 9
type input "OptiMobile Push"
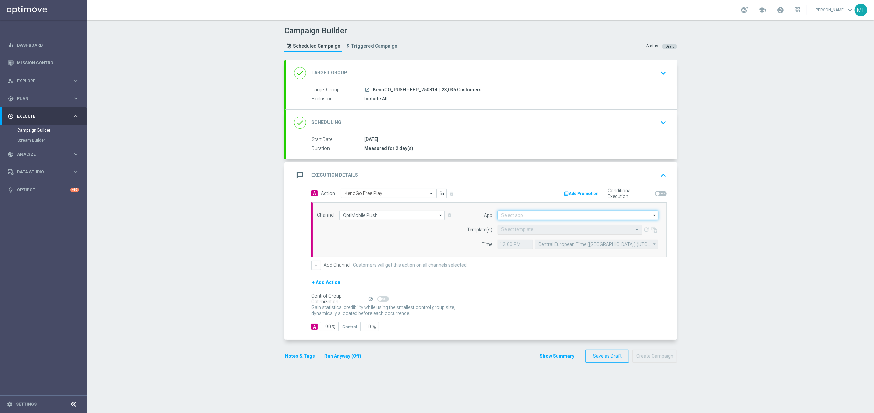
click at [546, 219] on input at bounding box center [578, 215] width 160 height 9
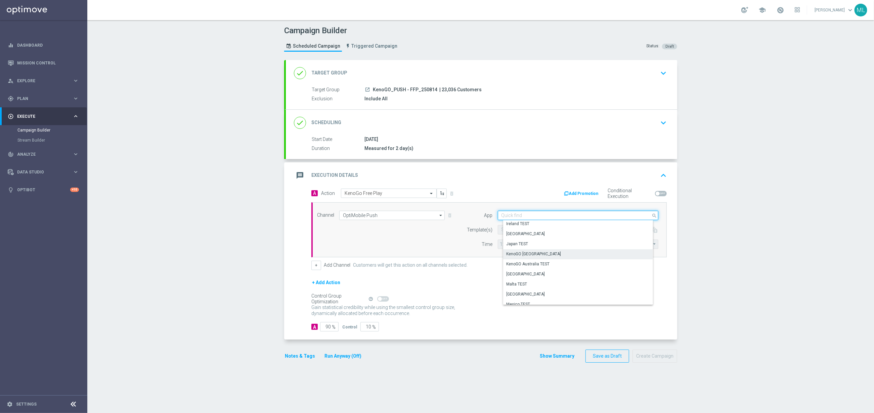
scroll to position [160, 0]
click at [540, 250] on div "KenoGO Australia" at bounding box center [580, 247] width 155 height 10
type input "KenoGO Australia"
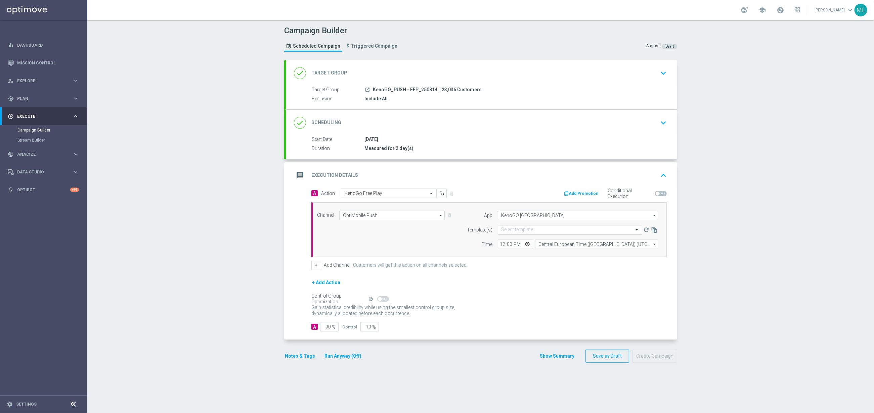
click at [532, 233] on input "text" at bounding box center [563, 230] width 124 height 6
click at [549, 242] on label "APP_PUSH_KenoGo_250814_FreePlay" at bounding box center [534, 240] width 67 height 6
type input "250814"
click at [503, 246] on input "12:00" at bounding box center [515, 244] width 35 height 9
type input "13:00"
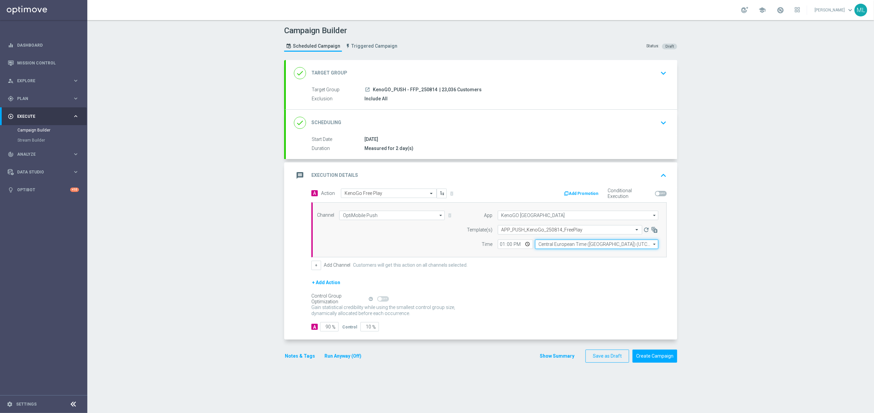
click at [560, 246] on input "Central European Time (Budapest) (UTC +02:00)" at bounding box center [596, 244] width 123 height 9
click at [570, 254] on div "Eastern Australia Time (Sydney) (UTC +10:00)" at bounding box center [599, 254] width 110 height 6
type input "Eastern Australia Time (Sydney) (UTC +10:00)"
click at [360, 360] on button "Run Anyway (Off)" at bounding box center [343, 356] width 38 height 8
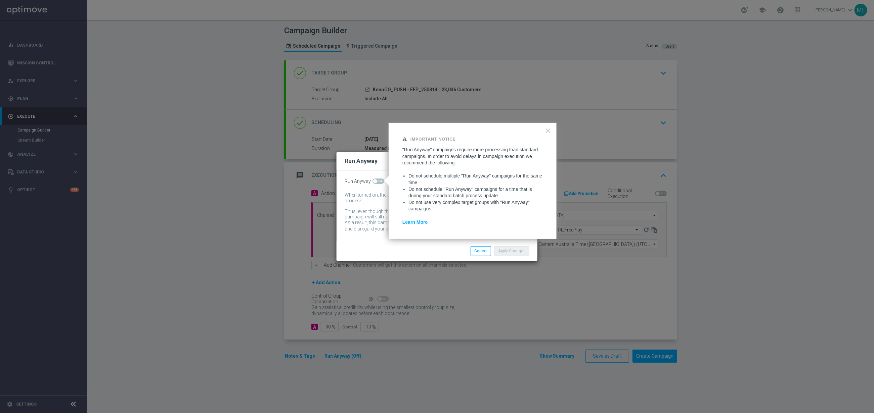
click at [382, 181] on span at bounding box center [378, 181] width 12 height 5
click at [382, 181] on input "checkbox" at bounding box center [378, 181] width 12 height 5
checkbox input "true"
click at [512, 254] on button "Apply Changes" at bounding box center [511, 250] width 35 height 9
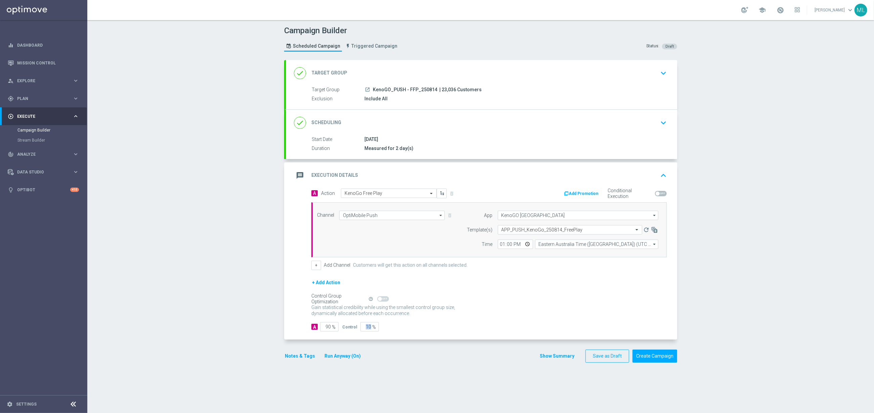
drag, startPoint x: 371, startPoint y: 329, endPoint x: 358, endPoint y: 328, distance: 13.5
click at [358, 328] on div "Control 10 %" at bounding box center [359, 326] width 35 height 9
click at [367, 328] on input "10" at bounding box center [369, 326] width 18 height 9
click at [368, 328] on input "10" at bounding box center [369, 326] width 18 height 9
click at [367, 328] on input "10" at bounding box center [369, 326] width 18 height 9
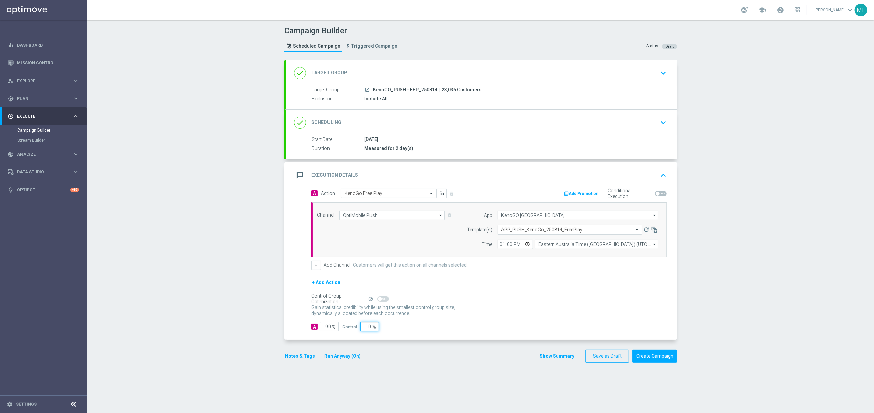
click at [367, 328] on input "10" at bounding box center [369, 326] width 18 height 9
type input "0"
type input "100"
type input "0"
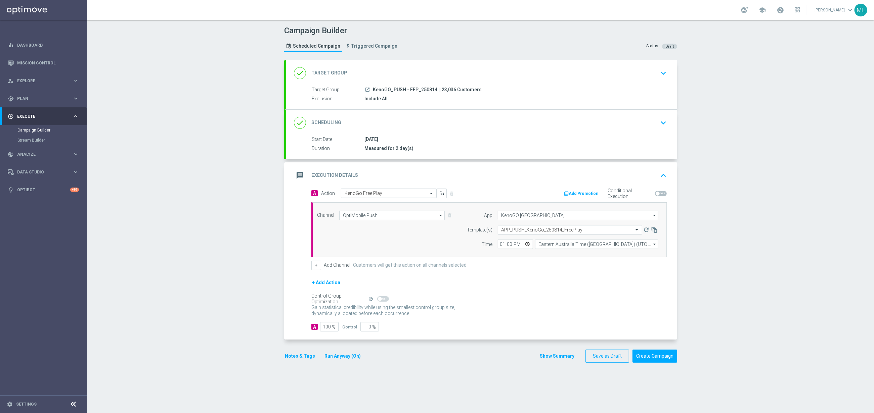
click at [432, 340] on div "A Action Select action KenoGo Free Play delete_forever Add Promotion Conditiona…" at bounding box center [481, 264] width 391 height 151
click at [509, 247] on input "13:00" at bounding box center [515, 244] width 35 height 9
type input "13:10"
click at [520, 292] on div "+ Add Action" at bounding box center [488, 287] width 355 height 17
click at [647, 357] on button "Create Campaign" at bounding box center [654, 356] width 45 height 13
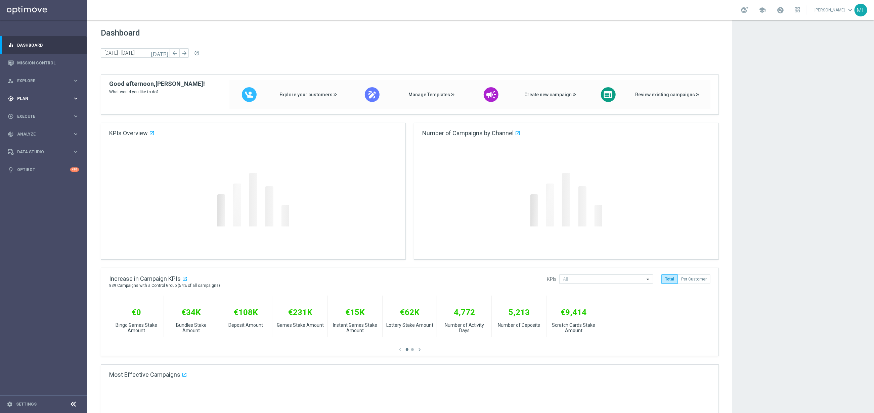
click at [73, 95] on icon "keyboard_arrow_right" at bounding box center [76, 98] width 6 height 6
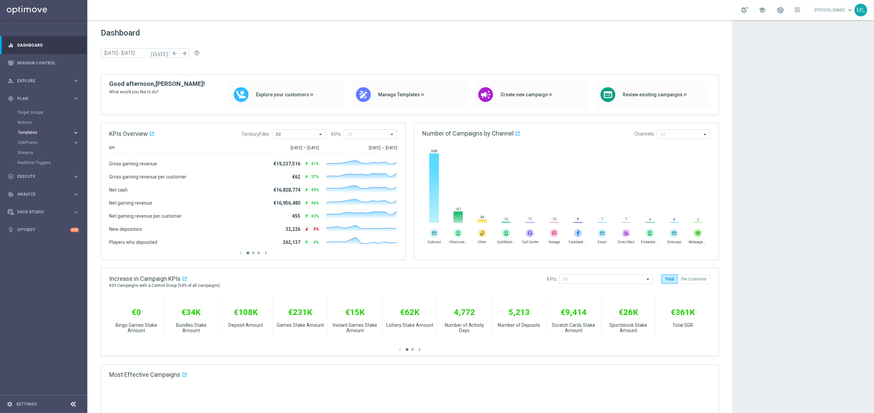
click at [76, 134] on icon "keyboard_arrow_right" at bounding box center [76, 133] width 6 height 6
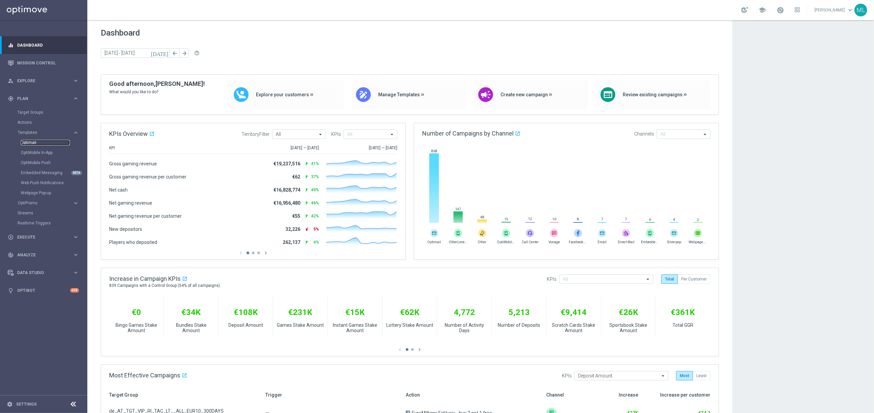
click at [31, 144] on link "Optimail" at bounding box center [45, 142] width 49 height 5
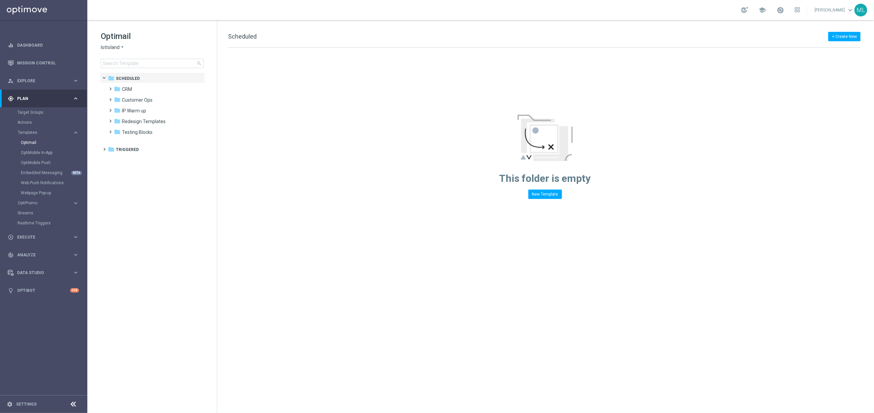
click at [122, 46] on icon "arrow_drop_down" at bounding box center [122, 47] width 5 height 6
click at [123, 65] on div "KenoGO" at bounding box center [126, 63] width 50 height 8
click at [130, 65] on input at bounding box center [152, 63] width 103 height 9
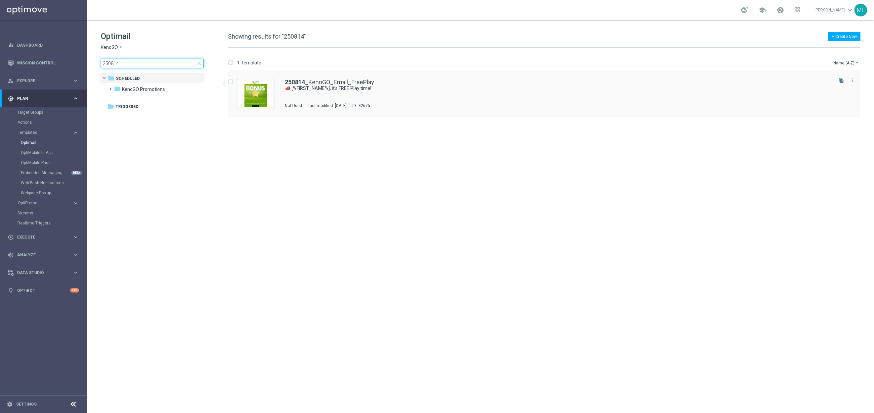
type input "250814"
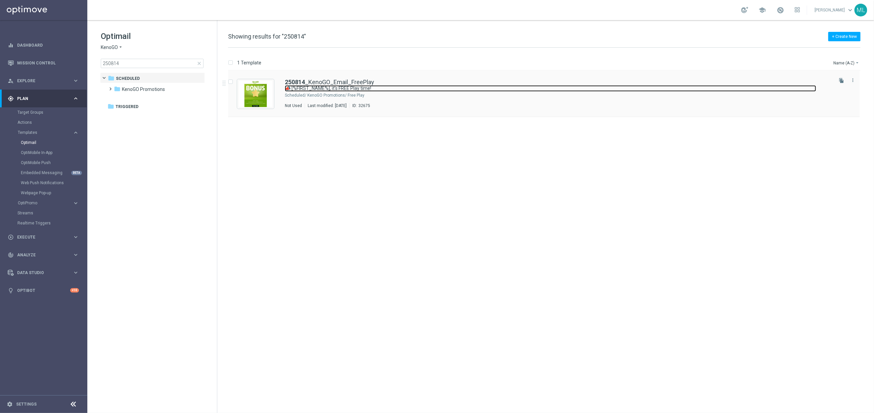
click at [330, 91] on link "📣 [%FIRST_NAME%], it’s FREE Play time!" at bounding box center [550, 88] width 531 height 6
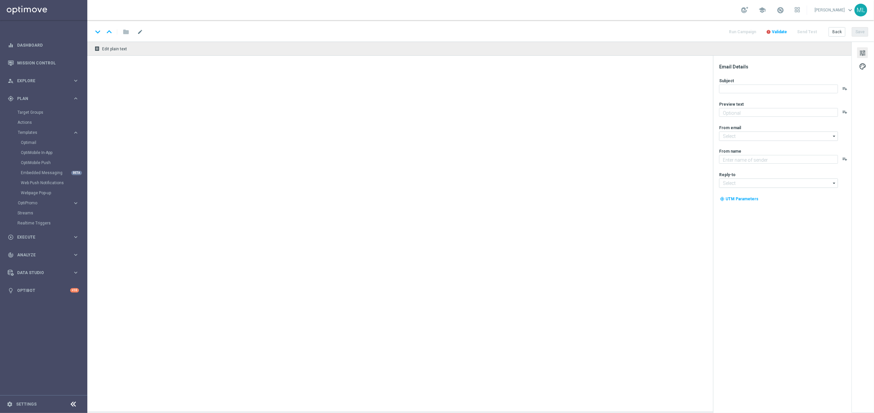
type textarea "We’ve got a little fun for you today!"
type input "[EMAIL_ADDRESS][DOMAIN_NAME]"
type textarea "KenoGO"
type input "[EMAIL_ADDRESS][DOMAIN_NAME]"
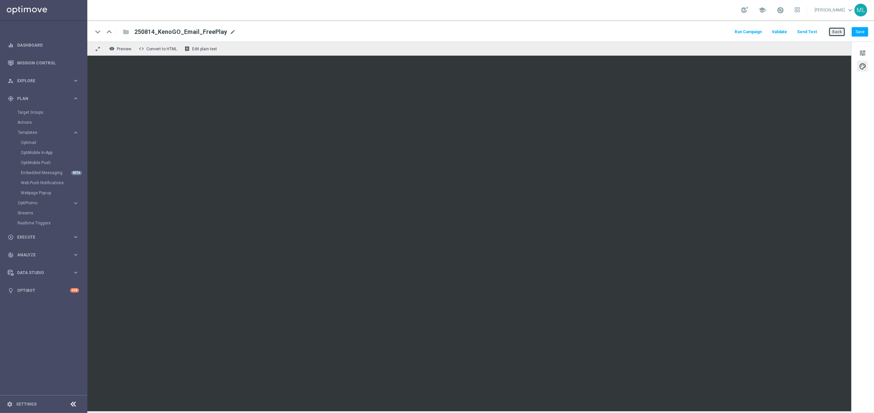
click at [582, 33] on button "Back" at bounding box center [836, 31] width 17 height 9
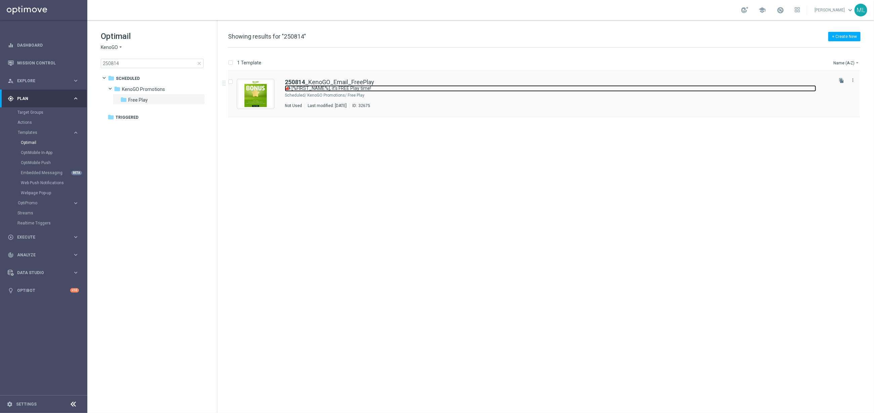
click at [463, 85] on link "📣 [%FIRST_NAME%], it’s FREE Play time!" at bounding box center [550, 88] width 531 height 6
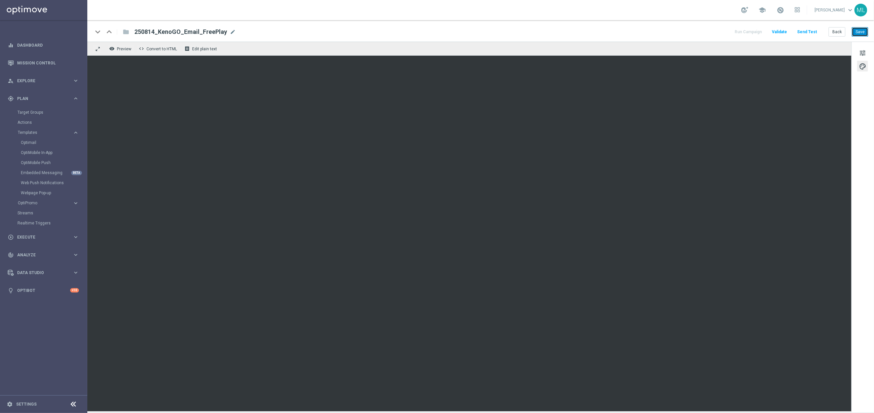
click at [582, 29] on button "Save" at bounding box center [859, 31] width 16 height 9
click at [71, 234] on div "play_circle_outline Execute" at bounding box center [40, 237] width 65 height 6
click at [52, 129] on link "Campaign Builder" at bounding box center [43, 130] width 52 height 5
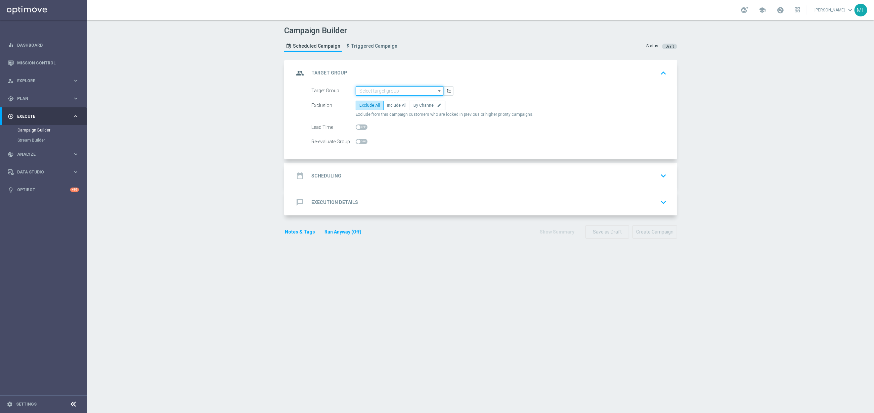
click at [391, 87] on input at bounding box center [400, 90] width 88 height 9
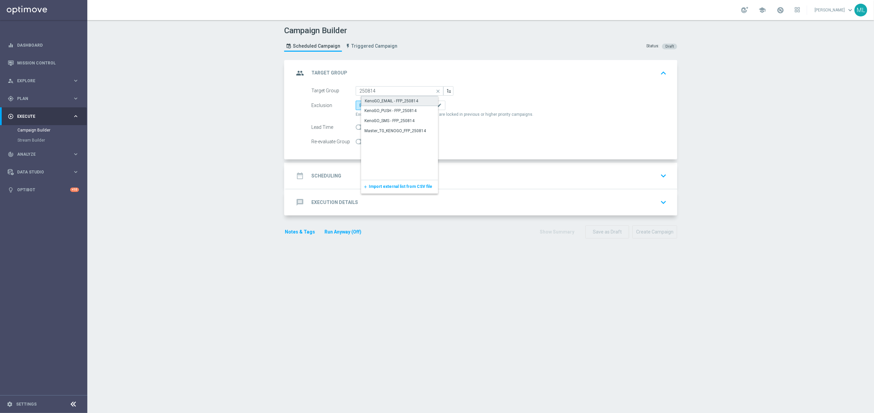
click at [417, 103] on div "KenoGO_EMAIL - FFP_250814" at bounding box center [391, 101] width 53 height 6
type input "KenoGO_EMAIL - FFP_250814"
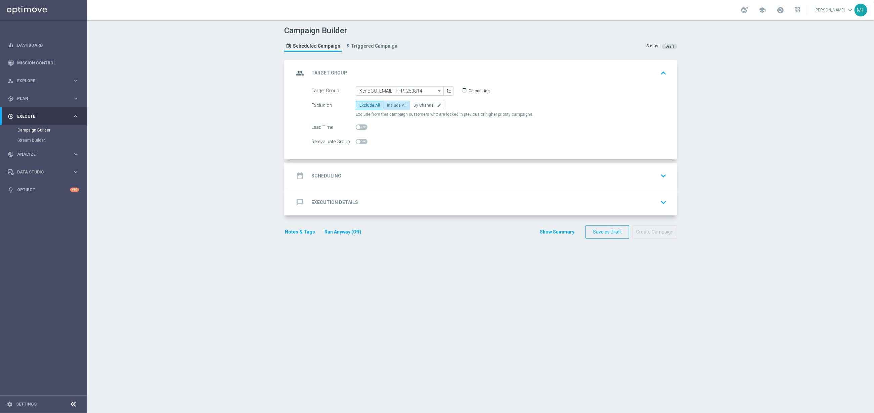
click at [399, 106] on span "Include All" at bounding box center [396, 105] width 19 height 5
click at [391, 106] on input "Include All" at bounding box center [389, 106] width 4 height 4
radio input "true"
click at [392, 179] on div "date_range Scheduling keyboard_arrow_down" at bounding box center [481, 176] width 375 height 13
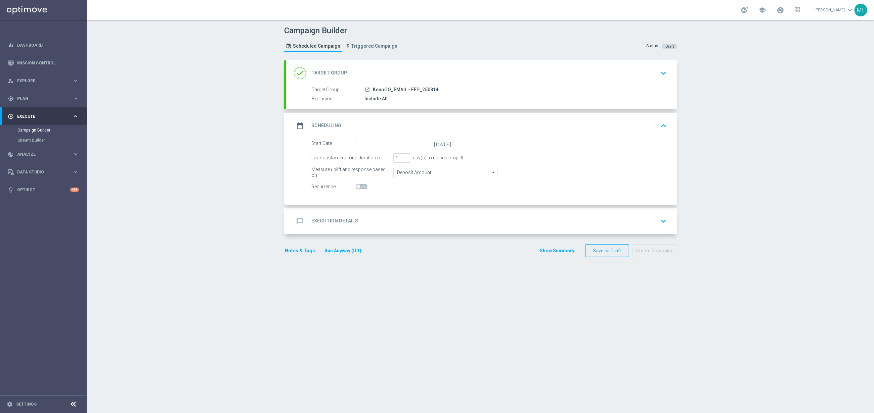
click at [449, 145] on icon "[DATE]" at bounding box center [444, 142] width 20 height 7
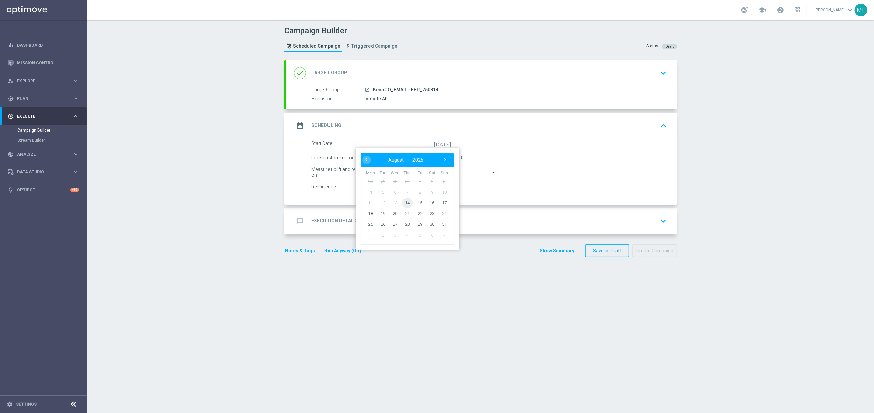
click at [409, 206] on span "14" at bounding box center [407, 202] width 11 height 11
type input "14 Aug 2025"
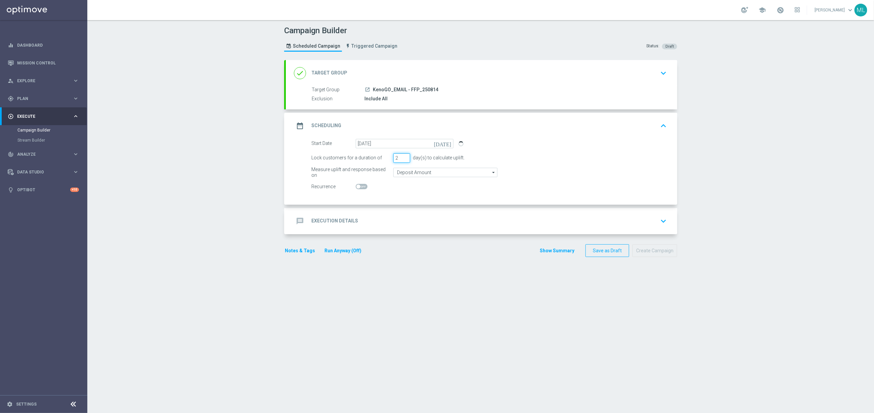
type input "2"
click at [407, 157] on input "2" at bounding box center [401, 157] width 17 height 9
click at [420, 220] on div "message Execution Details keyboard_arrow_down" at bounding box center [481, 221] width 375 height 13
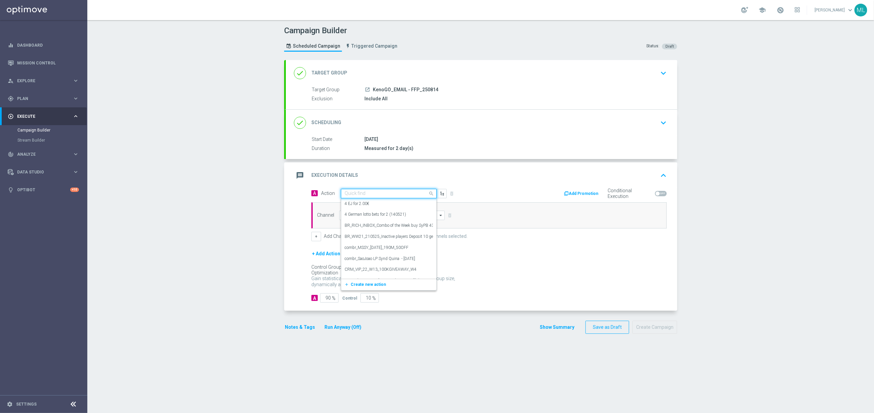
click at [397, 194] on input "text" at bounding box center [381, 194] width 75 height 6
type input "KenoGO Free"
click at [391, 206] on div "KenoGo Free Play edit" at bounding box center [388, 205] width 88 height 11
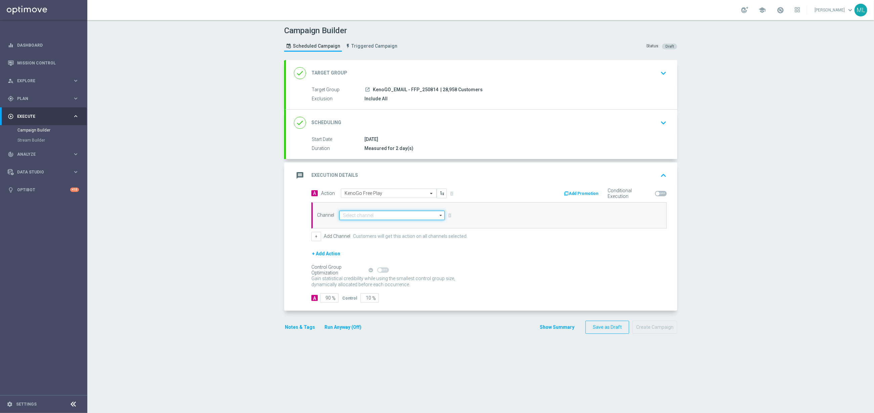
click at [380, 216] on input at bounding box center [391, 215] width 105 height 9
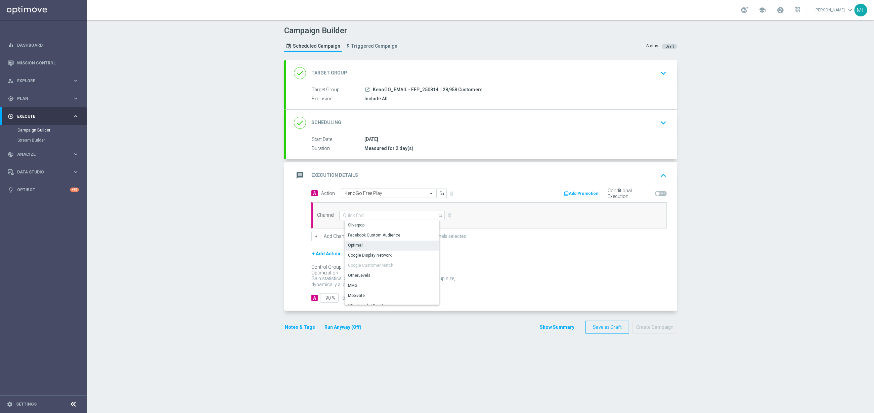
click at [377, 246] on div "Optimail" at bounding box center [394, 245] width 100 height 9
type input "Optimail"
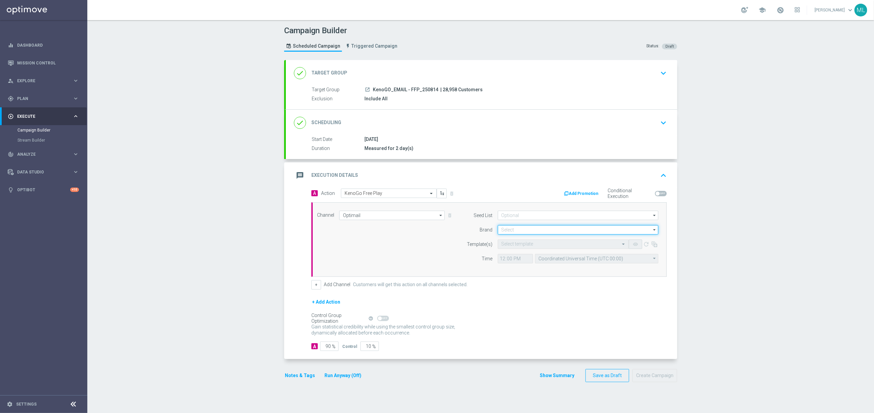
click at [534, 230] on input at bounding box center [578, 229] width 160 height 9
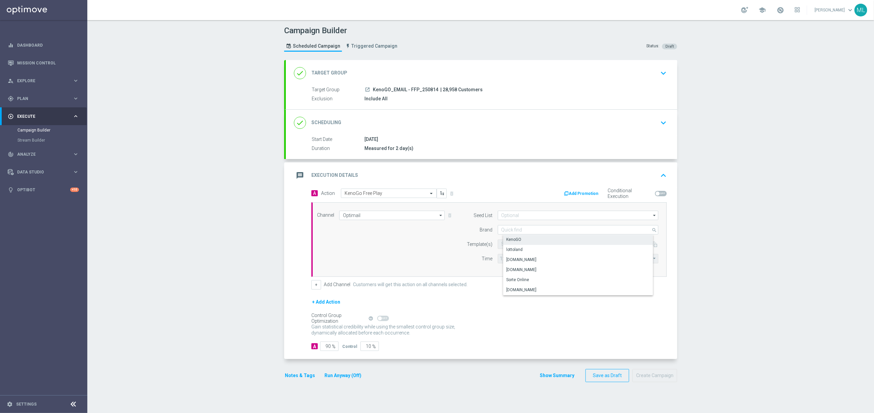
click at [532, 240] on div "KenoGO" at bounding box center [583, 239] width 161 height 9
type input "KenoGO"
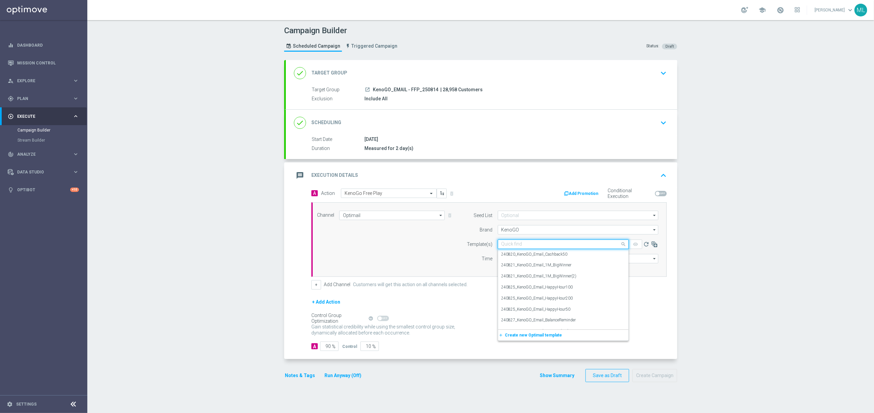
click at [527, 245] on input "text" at bounding box center [556, 245] width 110 height 6
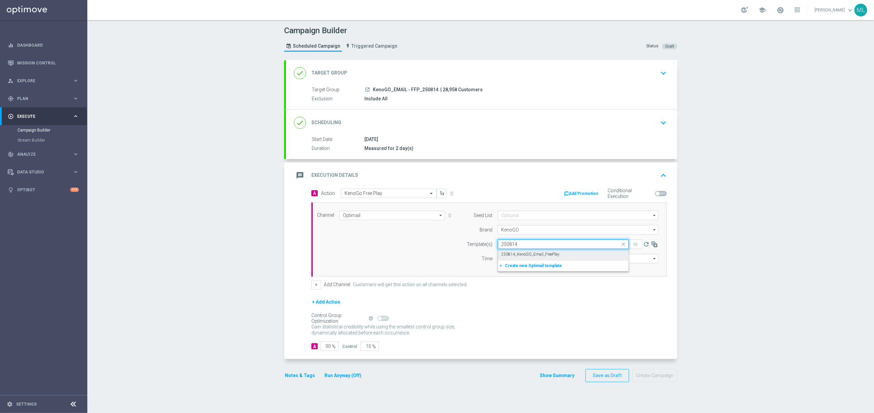
click at [545, 258] on label "250814_KenoGO_Email_FreePlay" at bounding box center [530, 255] width 58 height 6
type input "250814"
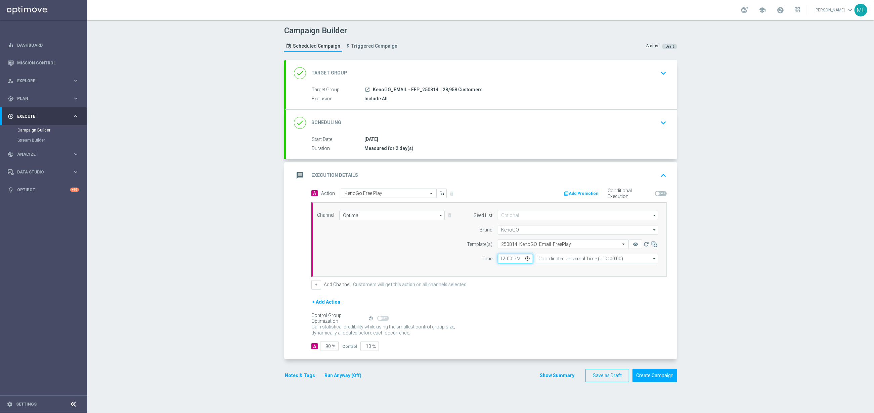
click at [504, 260] on input "12:00" at bounding box center [515, 258] width 35 height 9
type input "13:00"
click at [562, 261] on input "Coordinated Universal Time (UTC 00:00)" at bounding box center [596, 258] width 123 height 9
click at [562, 272] on div "Eastern Australia Time (Sydney) (UTC +10:00)" at bounding box center [599, 269] width 110 height 6
type input "Eastern Australia Time (Sydney) (UTC +10:00)"
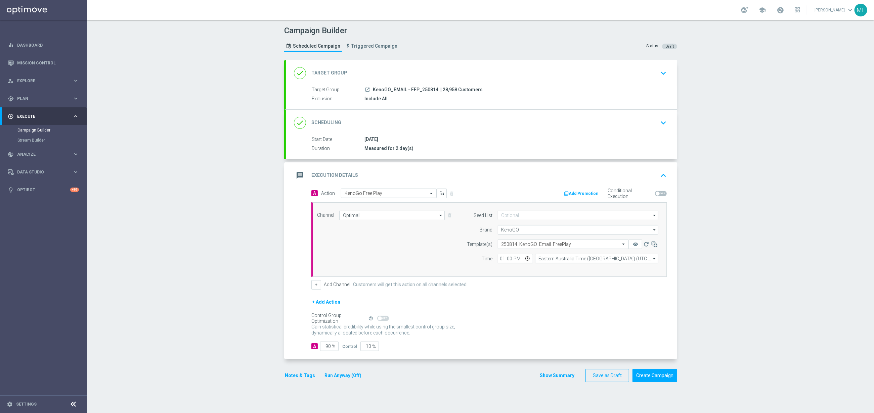
click at [351, 275] on button "Run Anyway (Off)" at bounding box center [343, 376] width 38 height 8
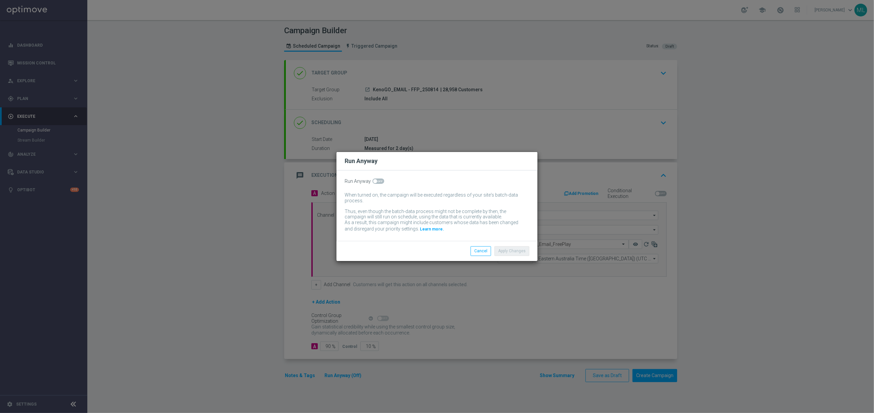
drag, startPoint x: 382, startPoint y: 179, endPoint x: 385, endPoint y: 182, distance: 4.3
click at [383, 179] on span at bounding box center [378, 181] width 12 height 5
click at [383, 179] on input "checkbox" at bounding box center [378, 181] width 12 height 5
checkbox input "true"
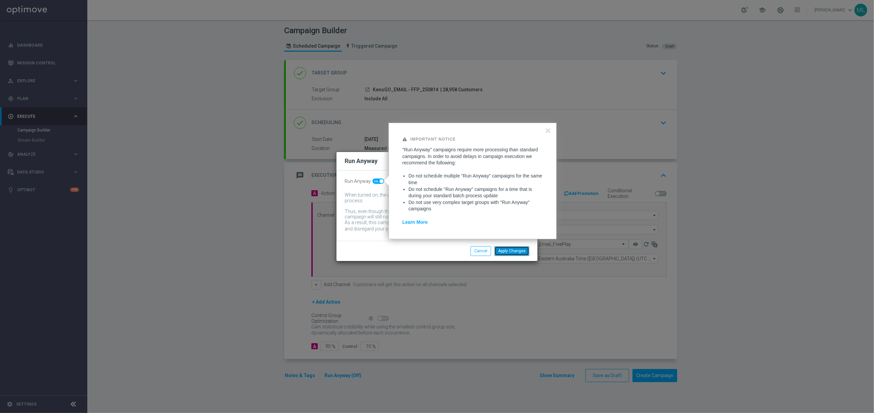
click at [512, 252] on button "Apply Changes" at bounding box center [511, 250] width 35 height 9
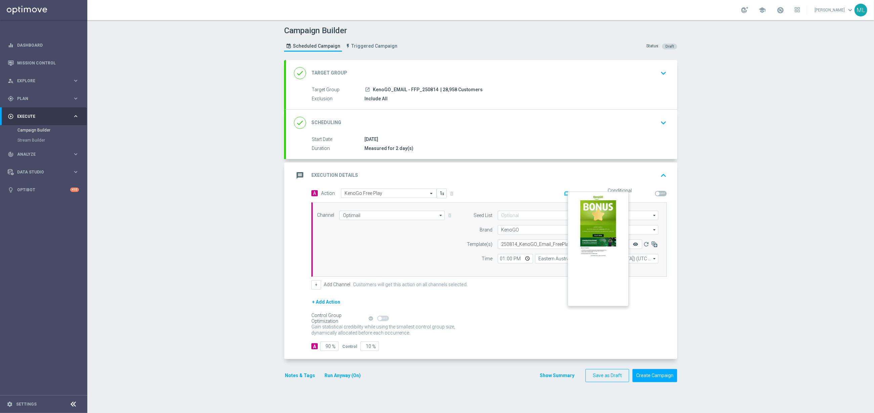
click at [582, 246] on icon "remove_red_eye" at bounding box center [635, 244] width 5 height 5
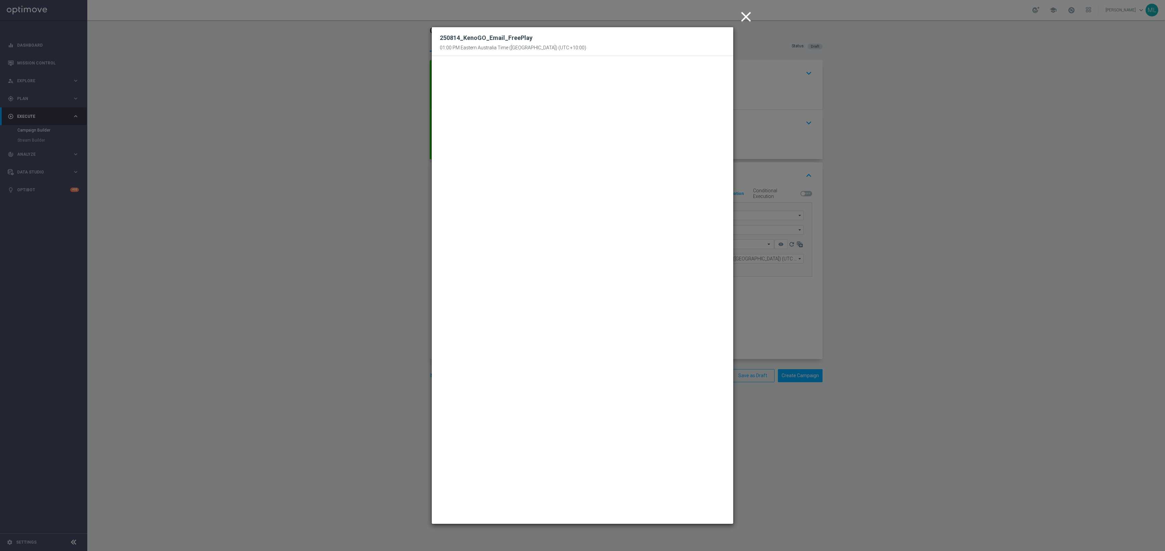
click at [582, 18] on icon "close" at bounding box center [746, 16] width 17 height 17
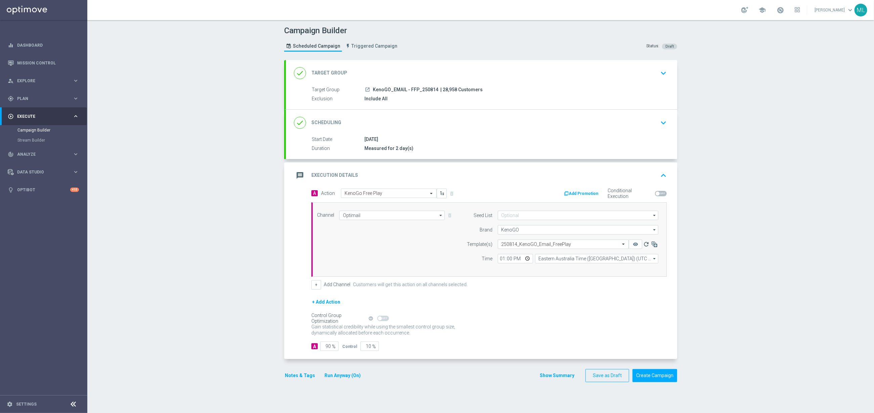
click at [582, 244] on icon "refresh" at bounding box center [646, 244] width 7 height 7
click at [582, 246] on icon "remove_red_eye" at bounding box center [635, 244] width 5 height 5
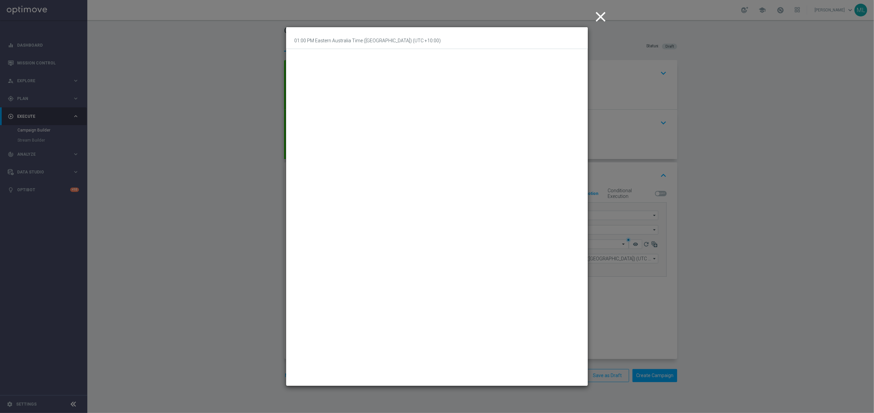
click at [582, 16] on icon "close" at bounding box center [600, 16] width 17 height 17
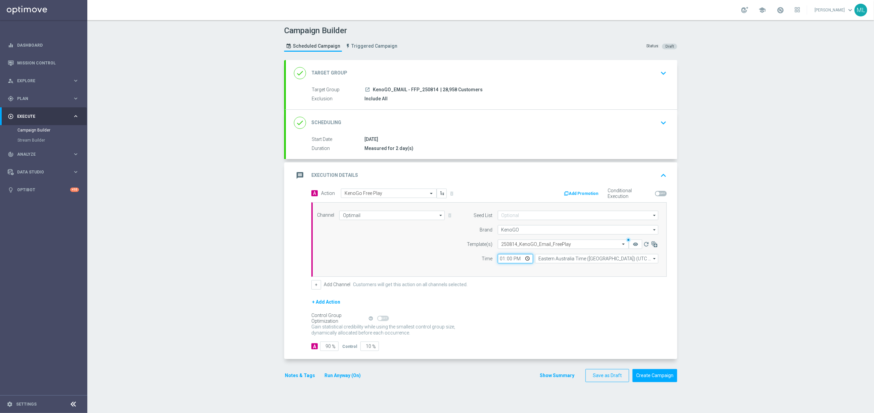
click at [508, 261] on input "13:00" at bounding box center [515, 258] width 35 height 9
type input "13:10"
click at [513, 275] on div "+ Add Channel Customers will get this action on all channels selected." at bounding box center [488, 284] width 355 height 9
click at [582, 246] on icon "remove_red_eye" at bounding box center [635, 244] width 5 height 5
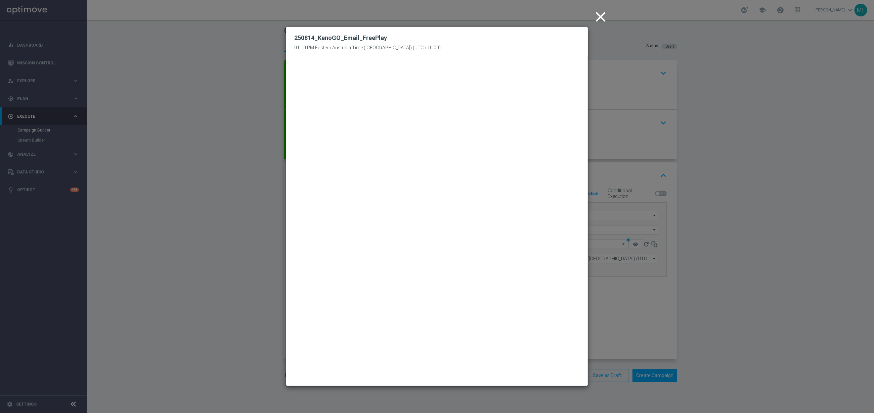
click at [582, 16] on icon "close" at bounding box center [600, 16] width 17 height 17
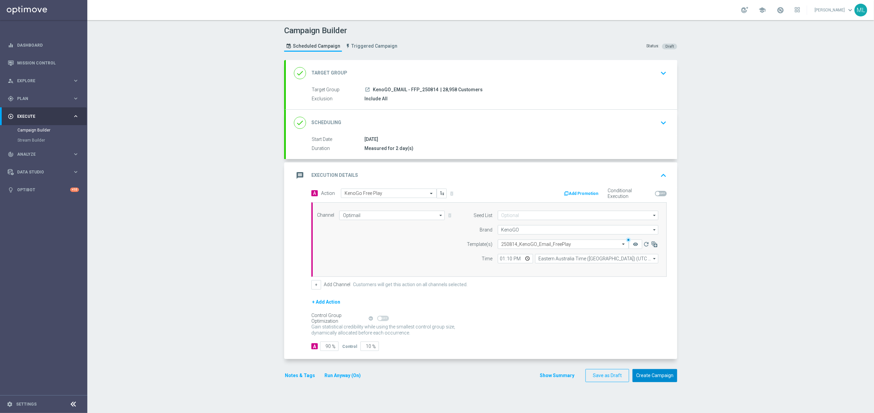
click at [582, 275] on button "Create Campaign" at bounding box center [654, 375] width 45 height 13
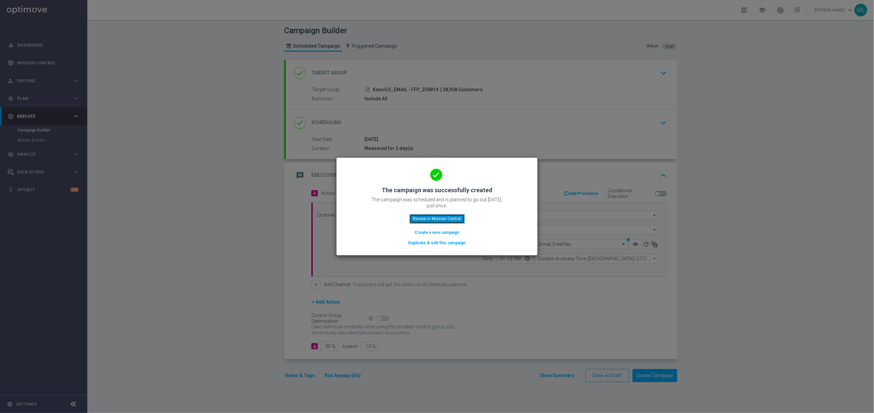
click at [449, 220] on button "Review in Mission Control" at bounding box center [436, 218] width 55 height 9
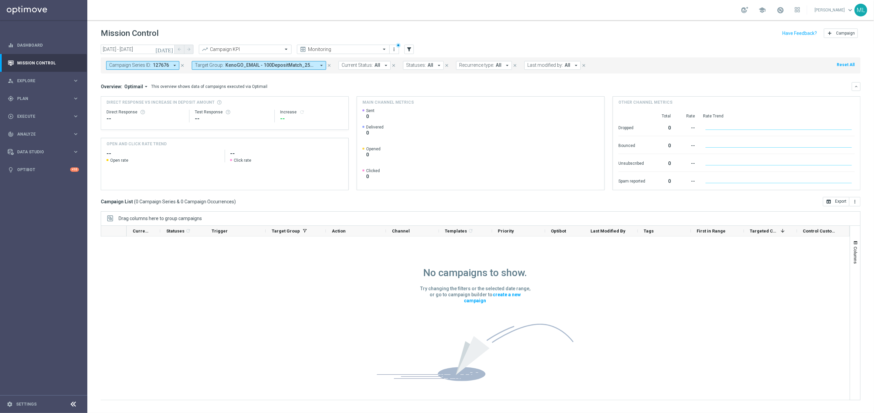
click at [166, 66] on span "127676" at bounding box center [161, 65] width 16 height 6
click at [183, 63] on icon "close" at bounding box center [182, 65] width 5 height 5
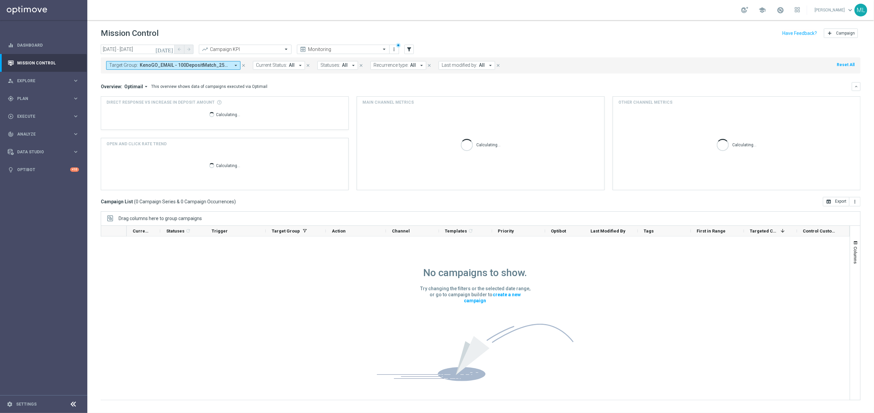
click at [201, 66] on span "KenoGO_EMAIL - 100DepositMatch_250813, KenoGO_EMAIL - 10DepositMatch_250813, Ke…" at bounding box center [185, 65] width 90 height 6
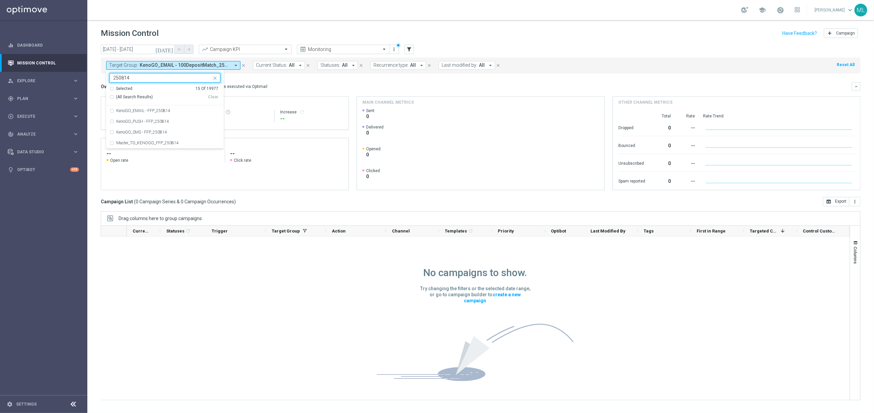
drag, startPoint x: 112, startPoint y: 95, endPoint x: 128, endPoint y: 95, distance: 15.4
click at [113, 95] on div "(All Search Results)" at bounding box center [158, 97] width 98 height 6
type input "250814"
click at [309, 86] on div "Overview: Optimail arrow_drop_down This overview shows data of campaigns execut…" at bounding box center [476, 87] width 751 height 6
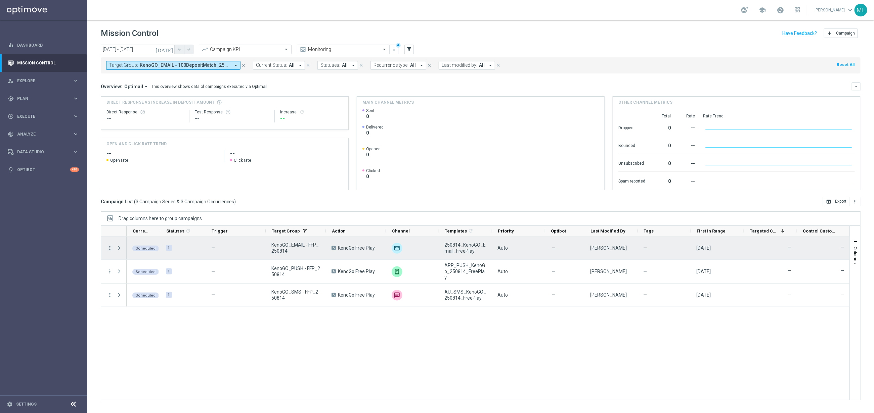
click at [110, 247] on icon "more_vert" at bounding box center [110, 248] width 6 height 6
click at [166, 275] on span "Run Today’s Occurrence" at bounding box center [145, 303] width 45 height 5
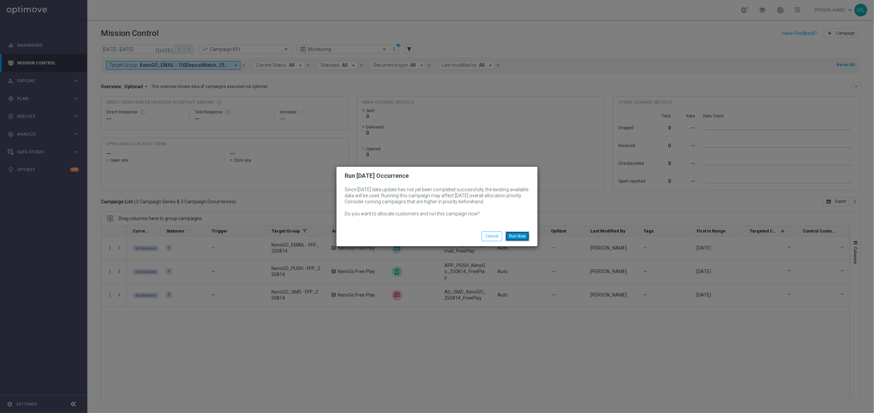
click at [520, 237] on button "Run Now" at bounding box center [517, 236] width 24 height 9
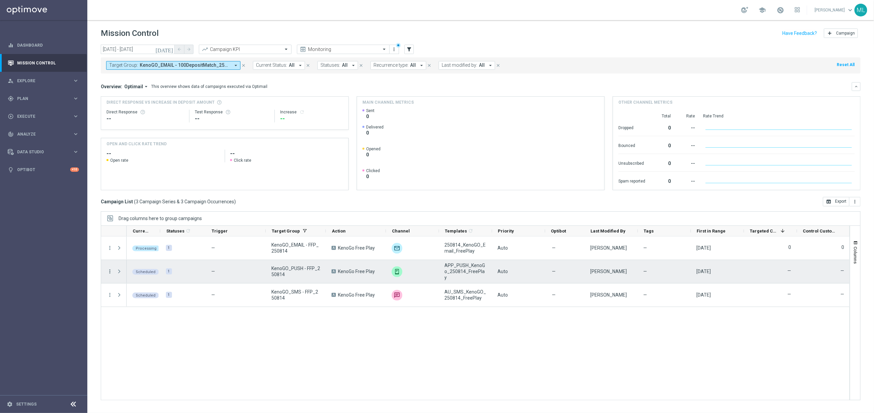
click at [110, 271] on icon "more_vert" at bounding box center [110, 272] width 6 height 6
click at [141, 275] on span "Run Today’s Occurrence" at bounding box center [145, 326] width 45 height 5
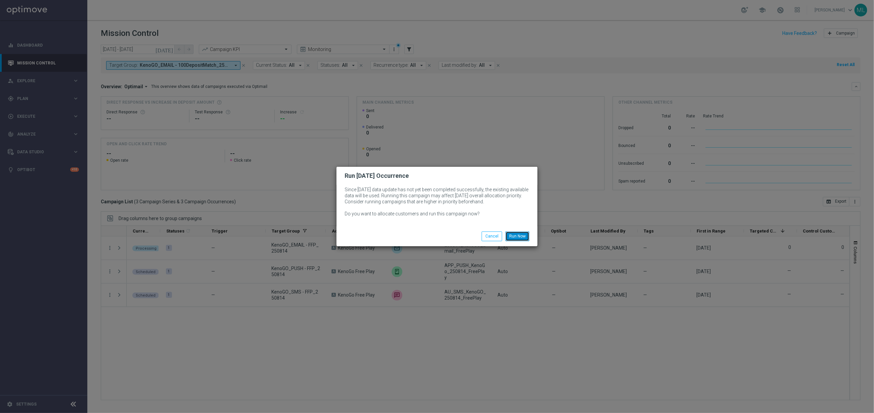
click at [520, 233] on button "Run Now" at bounding box center [517, 236] width 24 height 9
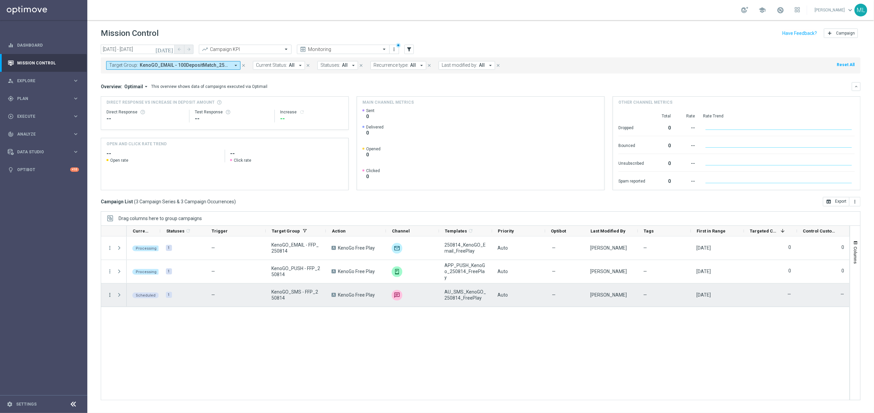
drag, startPoint x: 108, startPoint y: 295, endPoint x: 112, endPoint y: 296, distance: 4.0
click at [108, 275] on icon "more_vert" at bounding box center [110, 295] width 6 height 6
click at [164, 275] on span "Run Today’s Occurrence" at bounding box center [145, 350] width 45 height 5
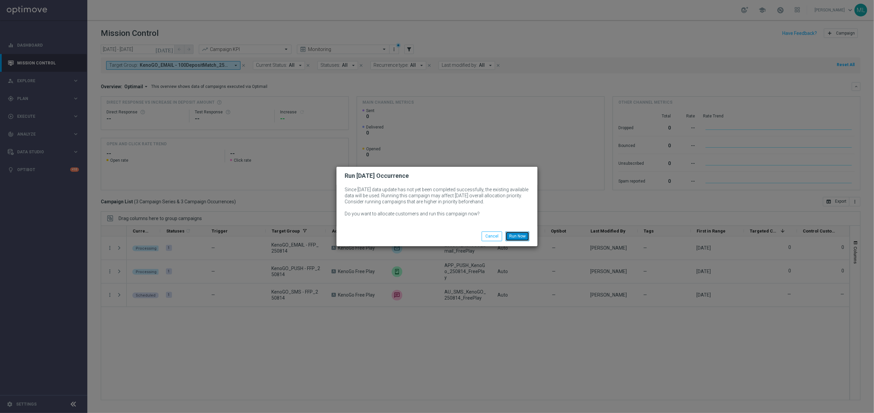
drag, startPoint x: 517, startPoint y: 236, endPoint x: 526, endPoint y: 235, distance: 9.8
click at [519, 235] on button "Run Now" at bounding box center [517, 236] width 24 height 9
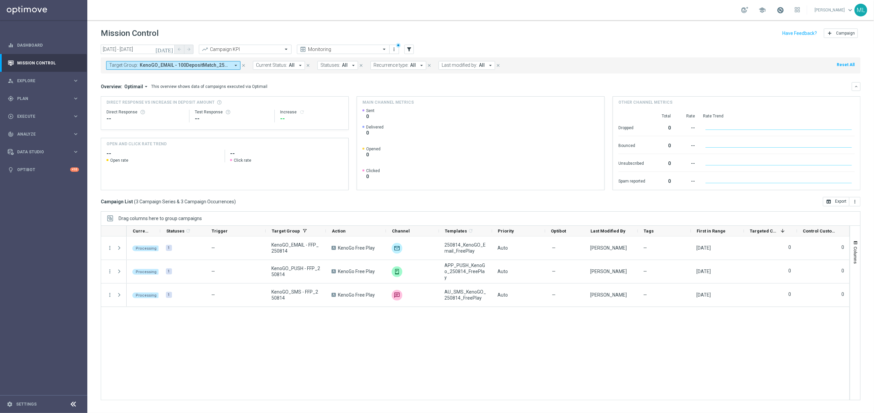
click at [582, 8] on span at bounding box center [779, 9] width 7 height 7
click at [582, 9] on span at bounding box center [779, 9] width 7 height 7
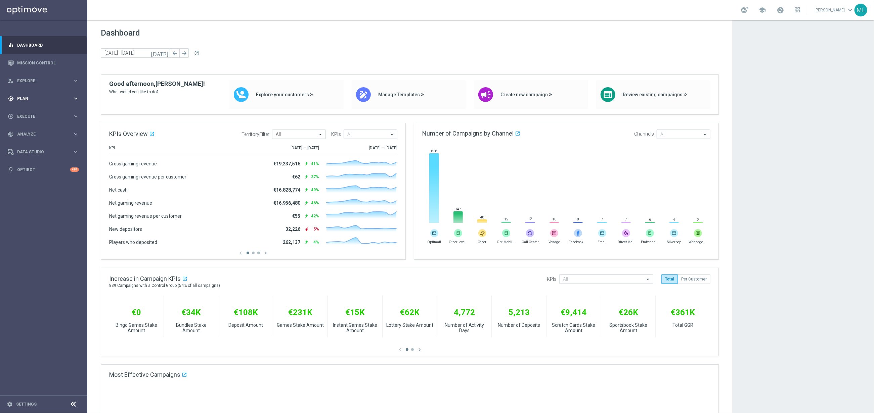
click at [74, 98] on icon "keyboard_arrow_right" at bounding box center [76, 98] width 6 height 6
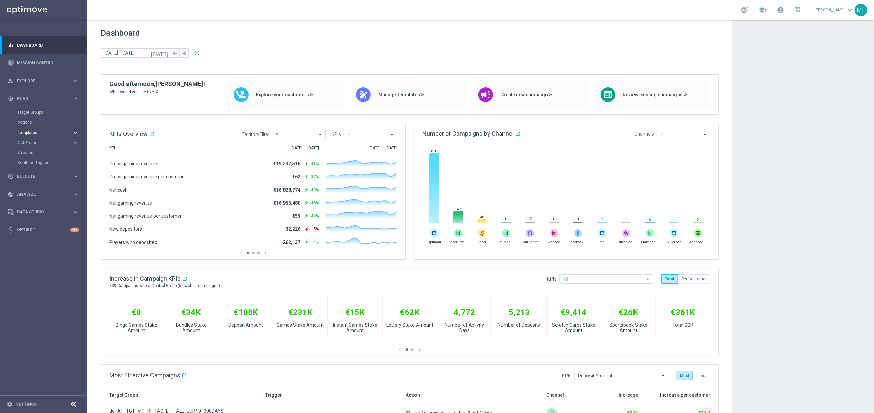
click at [76, 132] on icon "keyboard_arrow_right" at bounding box center [76, 133] width 6 height 6
click at [28, 143] on link "Optimail" at bounding box center [45, 142] width 49 height 5
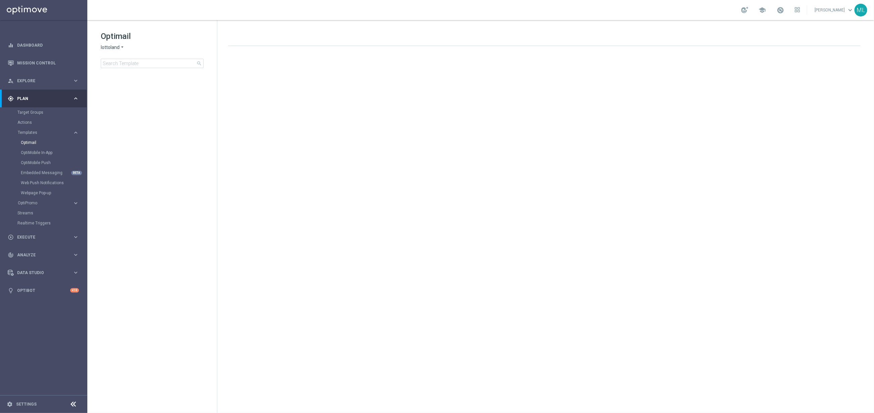
click at [123, 47] on icon "arrow_drop_down" at bounding box center [122, 47] width 5 height 6
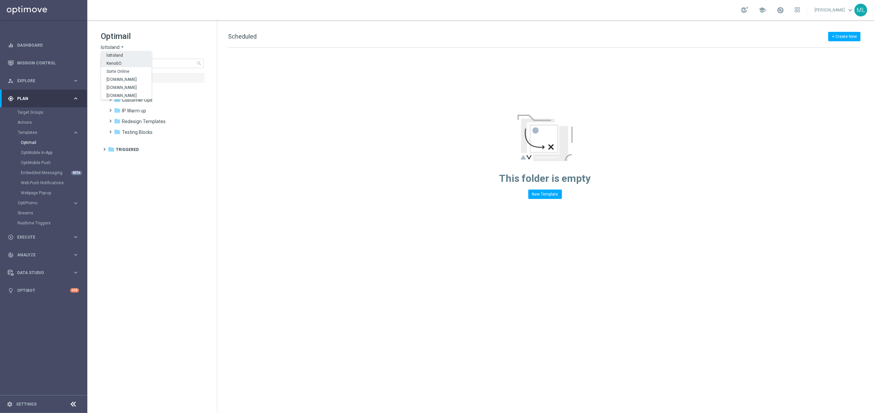
click at [123, 64] on div "KenoGO" at bounding box center [126, 63] width 50 height 8
click at [138, 64] on input at bounding box center [152, 63] width 103 height 9
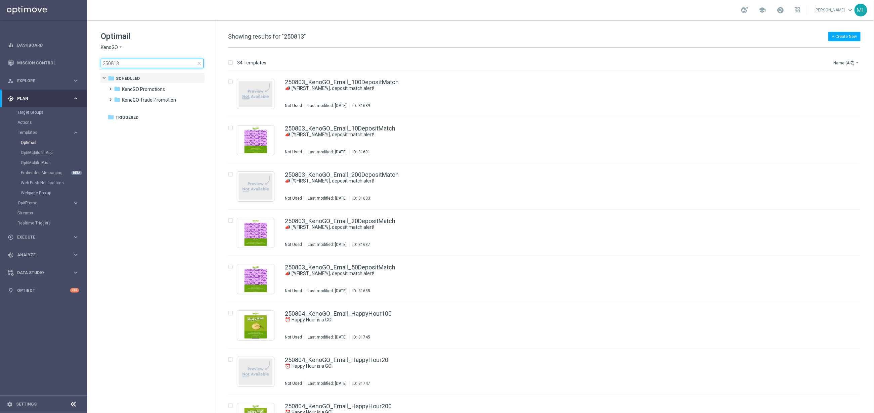
type input "250813"
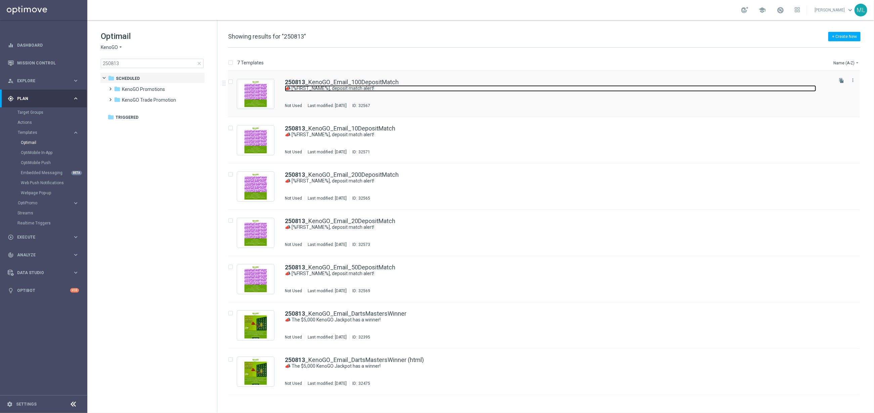
click at [429, 91] on link "📣 [%FIRST_NAME%], deposit match alert!" at bounding box center [550, 88] width 531 height 6
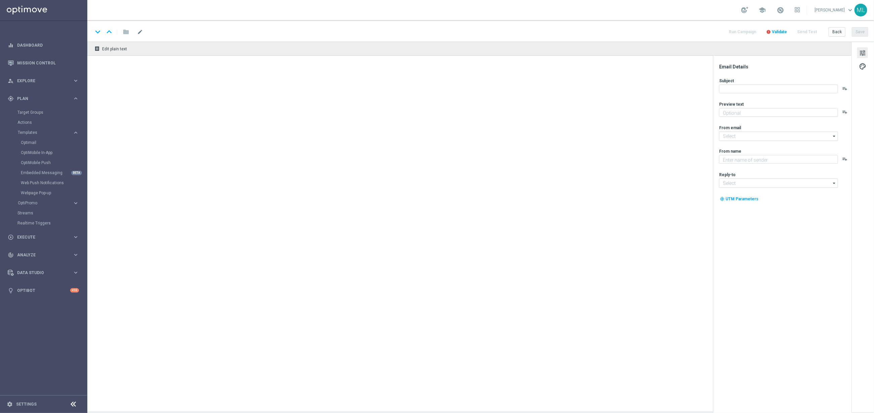
type textarea "Your turn to get matched!"
type input "[EMAIL_ADDRESS][DOMAIN_NAME]"
type textarea "KenoGO"
type input "[EMAIL_ADDRESS][DOMAIN_NAME]"
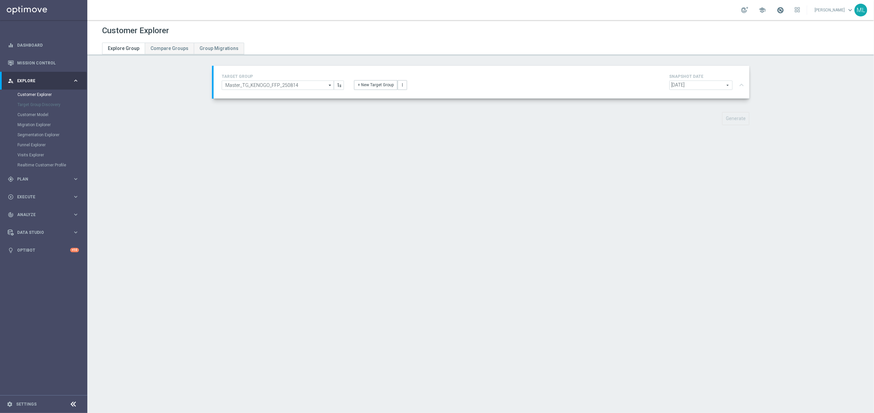
click at [776, 9] on span at bounding box center [779, 9] width 7 height 7
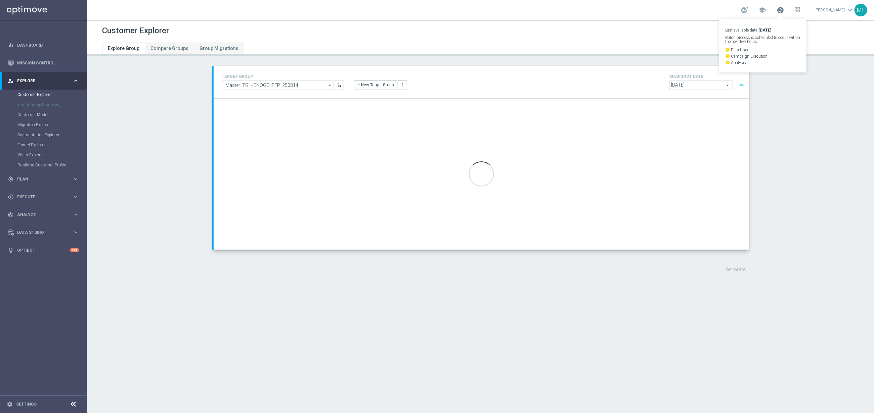
click at [776, 9] on span at bounding box center [779, 9] width 7 height 7
click at [780, 13] on span at bounding box center [779, 9] width 7 height 7
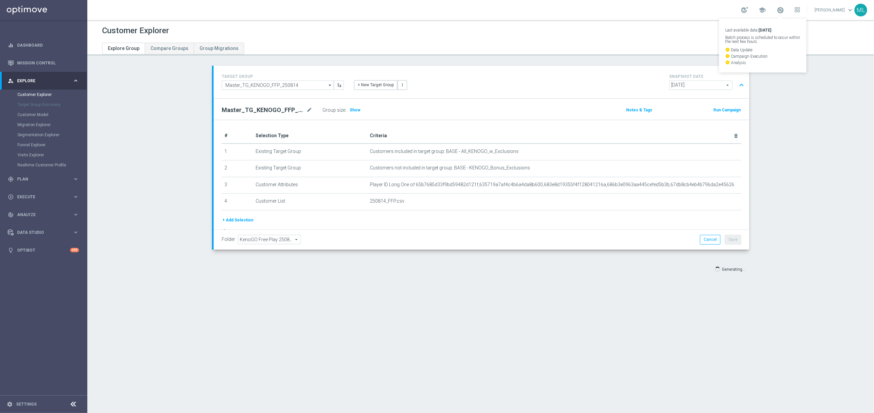
click at [690, 27] on div "Customer Explorer" at bounding box center [480, 30] width 757 height 13
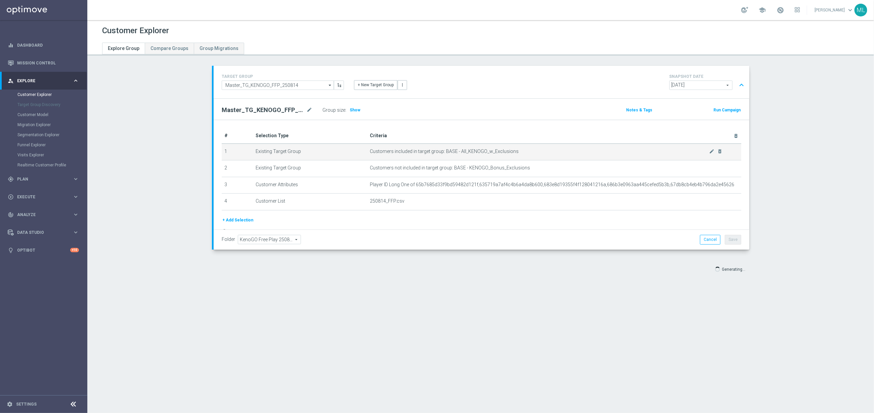
scroll to position [30, 0]
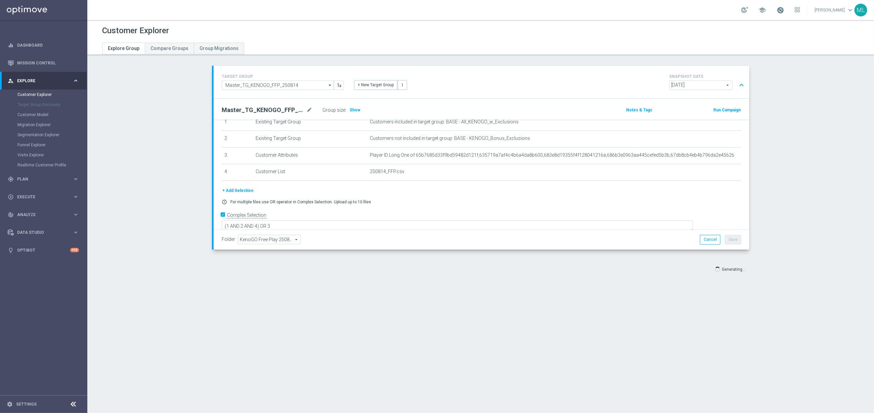
click at [776, 9] on span at bounding box center [779, 9] width 7 height 7
click at [680, 33] on div "Customer Explorer" at bounding box center [480, 30] width 757 height 13
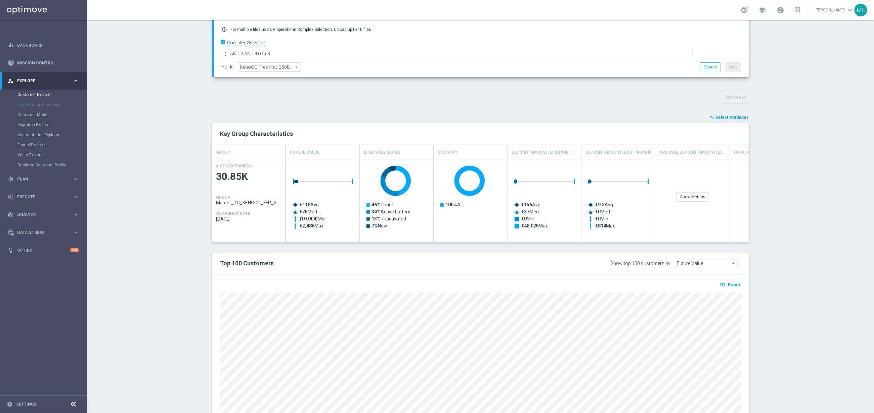
scroll to position [216, 0]
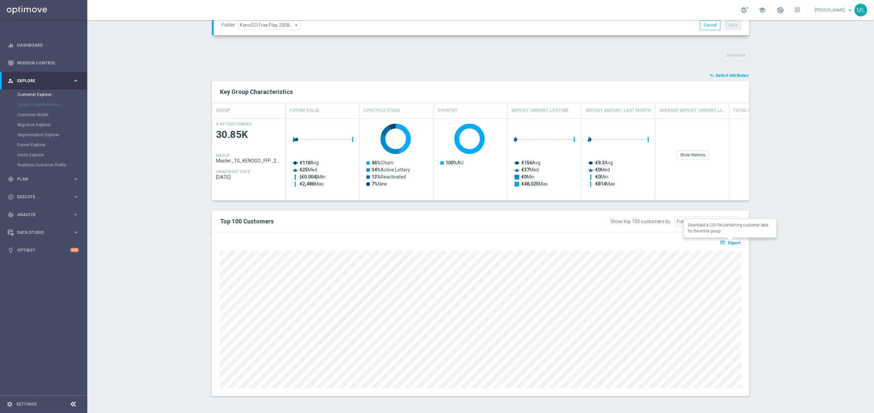
click at [735, 242] on span "Export" at bounding box center [734, 243] width 12 height 5
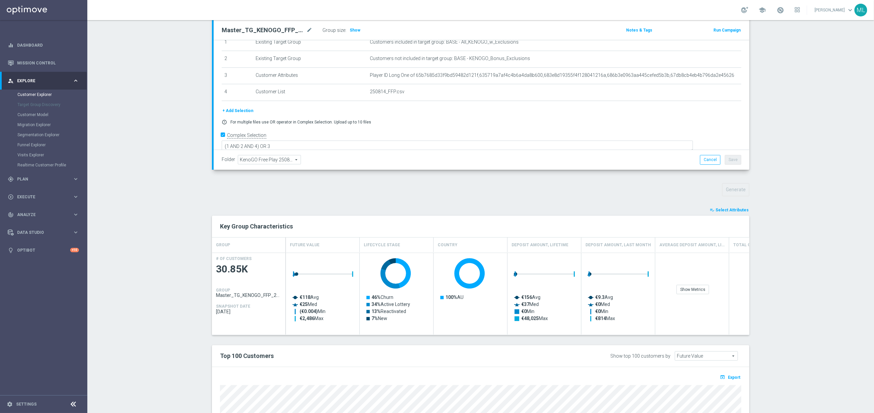
scroll to position [30, 0]
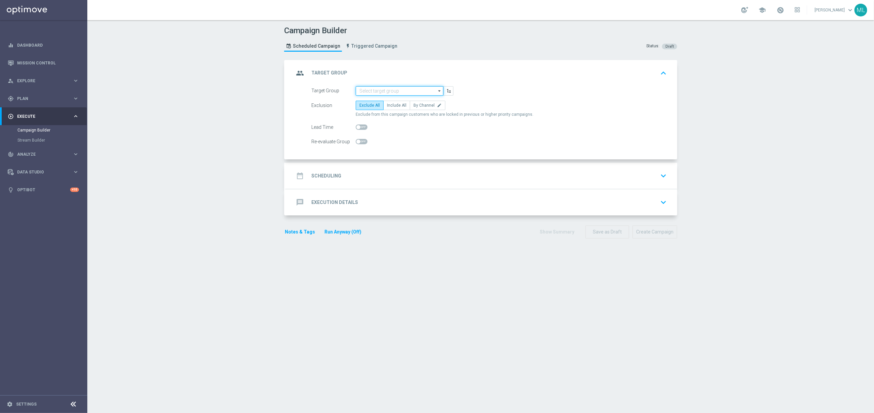
click at [378, 91] on input at bounding box center [400, 90] width 88 height 9
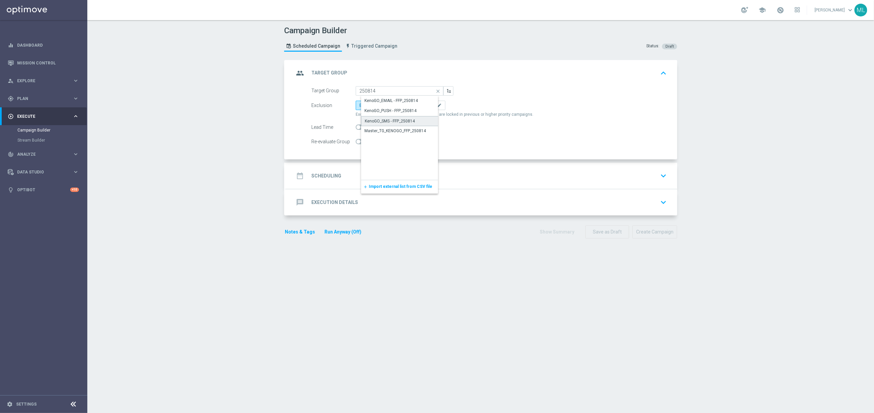
click at [385, 118] on div "KenoGO_SMS - FFP_250814" at bounding box center [390, 121] width 50 height 6
type input "KenoGO_SMS - FFP_250814"
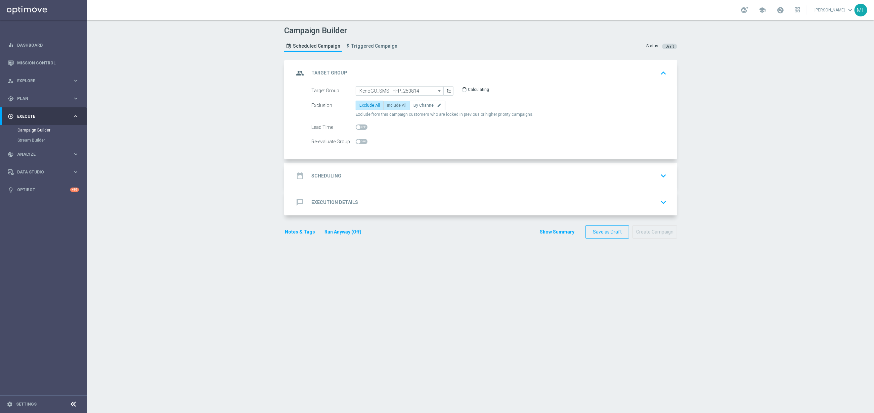
click at [400, 102] on label "Include All" at bounding box center [396, 105] width 27 height 9
click at [391, 104] on input "Include All" at bounding box center [389, 106] width 4 height 4
radio input "true"
click at [400, 175] on div "date_range Scheduling keyboard_arrow_down" at bounding box center [481, 176] width 375 height 13
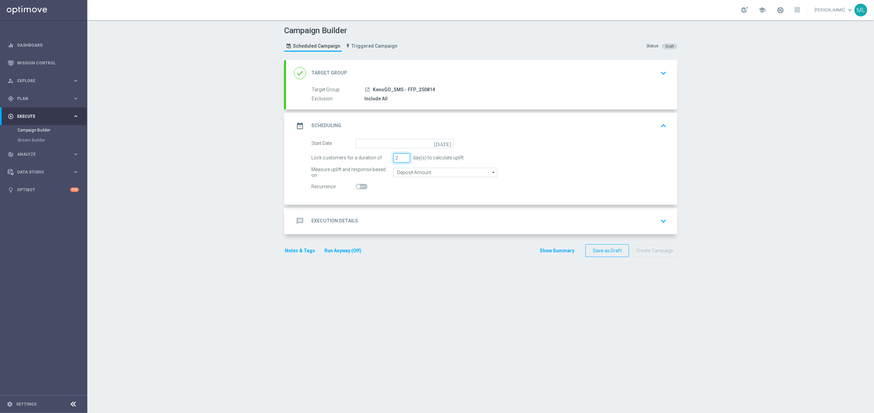
type input "2"
click at [405, 157] on input "2" at bounding box center [401, 157] width 17 height 9
click at [452, 145] on icon "[DATE]" at bounding box center [444, 142] width 20 height 7
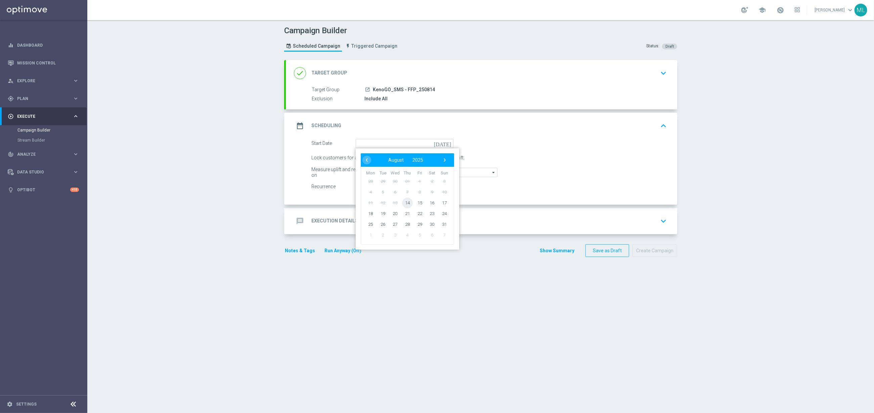
click at [404, 202] on span "14" at bounding box center [407, 202] width 11 height 11
type input "14 Aug 2025"
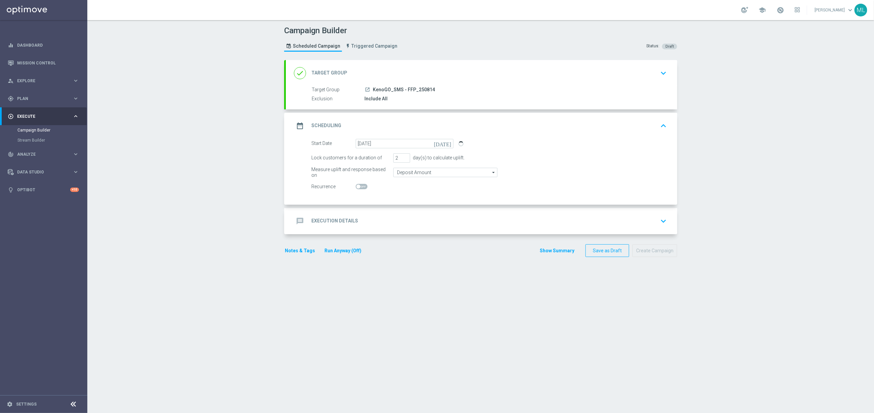
click at [421, 220] on div "message Execution Details keyboard_arrow_down" at bounding box center [481, 221] width 375 height 13
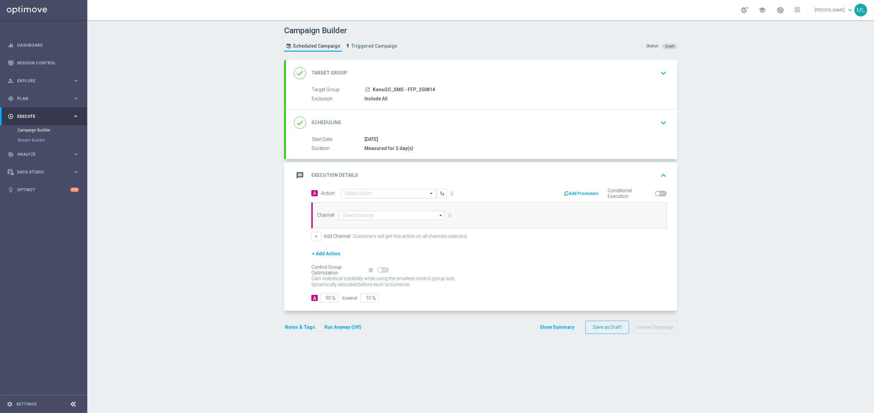
click at [373, 197] on input "text" at bounding box center [381, 194] width 75 height 6
type input "KenoGO fre"
click at [371, 206] on label "KenoGo Free Play" at bounding box center [359, 205] width 30 height 6
click at [382, 218] on input at bounding box center [391, 215] width 105 height 9
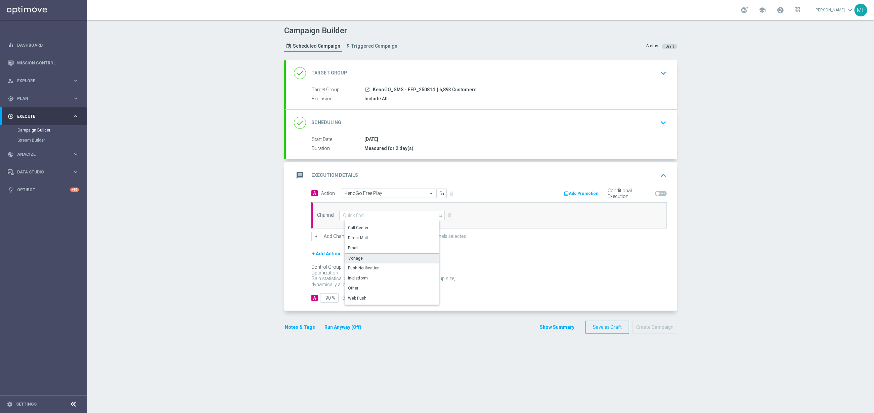
click at [361, 258] on div "Vonage" at bounding box center [394, 258] width 100 height 10
type input "Vonage"
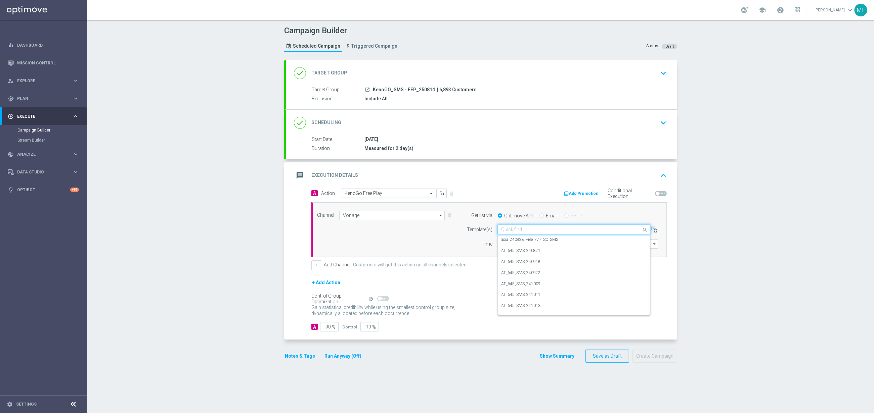
click at [537, 230] on input "text" at bounding box center [567, 230] width 132 height 6
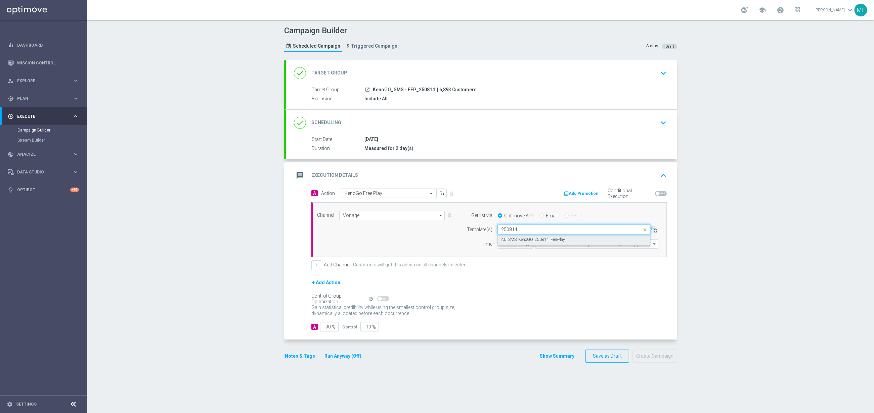
click at [540, 237] on div "AU_SMS_KenoGO_250814_FreePlay" at bounding box center [573, 239] width 145 height 11
type input "250814"
click at [504, 245] on input "12:00" at bounding box center [515, 243] width 35 height 9
type input "13:00"
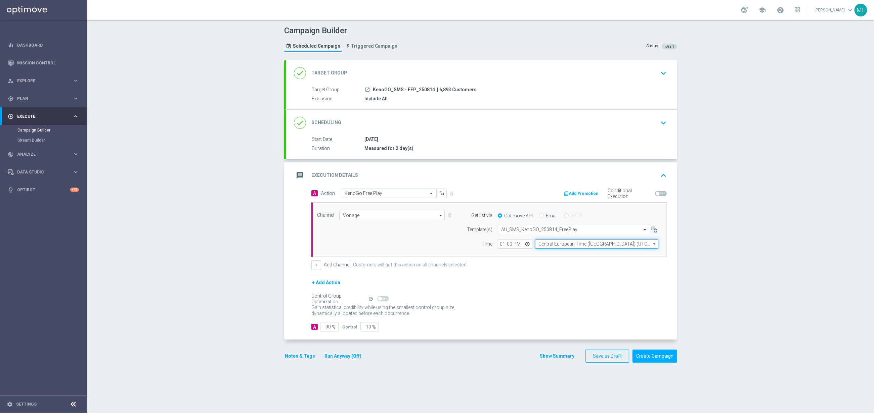
click at [574, 246] on input "Central European Time (Budapest) (UTC +02:00)" at bounding box center [596, 243] width 123 height 9
click at [594, 256] on div "Eastern Australia Time (Sydney) (UTC +10:00)" at bounding box center [599, 254] width 110 height 6
type input "Eastern Australia Time (Sydney) (UTC +10:00)"
click at [345, 356] on button "Run Anyway (Off)" at bounding box center [343, 356] width 38 height 8
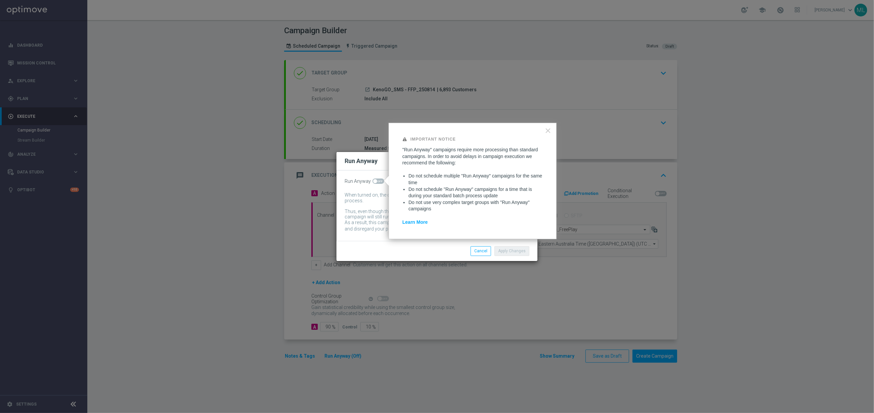
click at [382, 179] on label at bounding box center [378, 181] width 12 height 5
click at [380, 181] on span at bounding box center [378, 181] width 12 height 5
click at [380, 181] on input "checkbox" at bounding box center [378, 181] width 12 height 5
checkbox input "true"
click at [515, 250] on button "Apply Changes" at bounding box center [511, 250] width 35 height 9
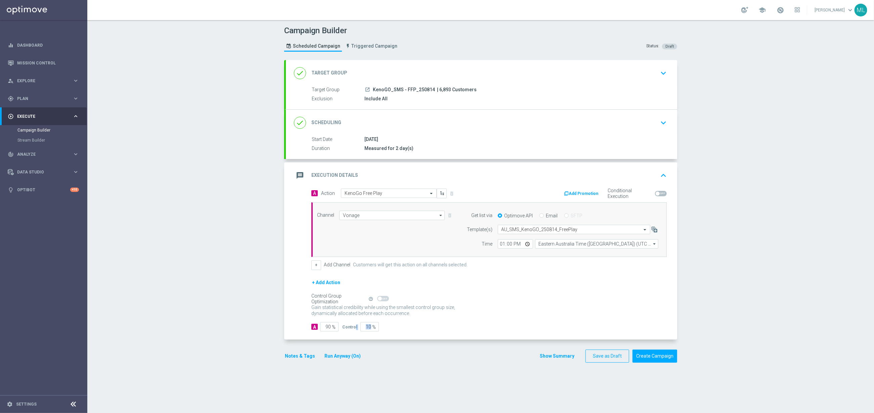
drag, startPoint x: 371, startPoint y: 328, endPoint x: 353, endPoint y: 328, distance: 17.5
click at [353, 328] on div "Control 10 %" at bounding box center [359, 326] width 35 height 9
click at [365, 330] on input "10" at bounding box center [369, 326] width 18 height 9
type input "0"
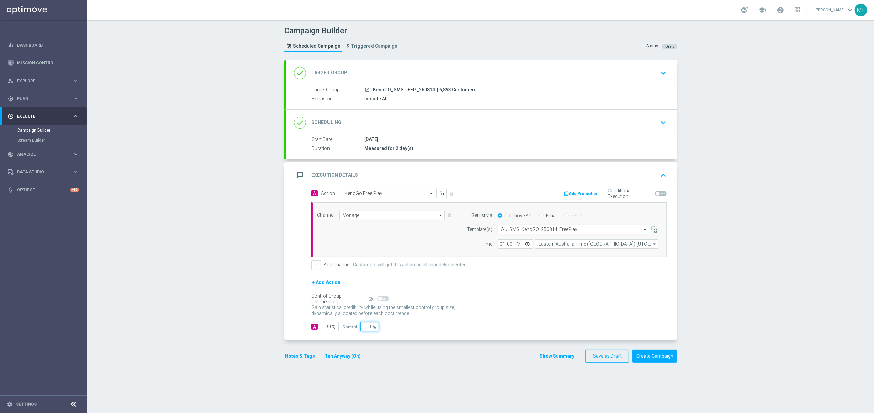
type input "100"
type input "0"
click at [415, 329] on div "A 100 % Control 0 %" at bounding box center [488, 326] width 355 height 9
click at [509, 246] on input "13:00" at bounding box center [515, 243] width 35 height 9
type input "13:10"
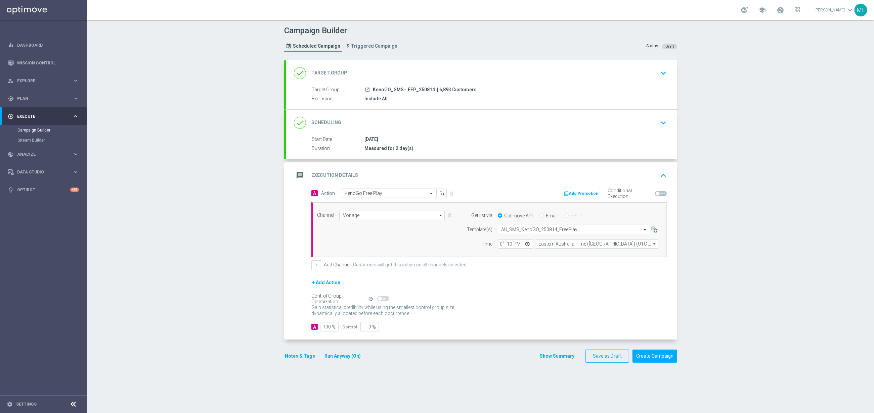
click at [542, 280] on form "A Action Select action KenoGo Free Play delete_forever Add Promotion Conditiona…" at bounding box center [488, 260] width 355 height 143
click at [657, 359] on button "Create Campaign" at bounding box center [654, 356] width 45 height 13
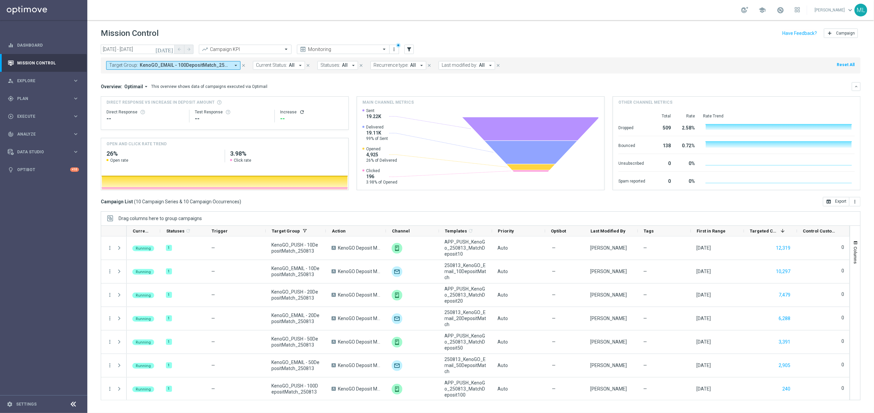
click at [170, 48] on icon "[DATE]" at bounding box center [164, 49] width 18 height 6
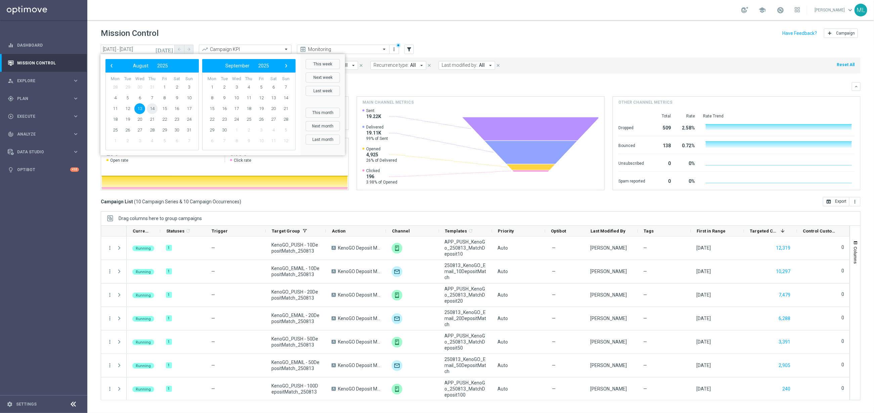
click at [151, 108] on span "14" at bounding box center [152, 108] width 11 height 11
click at [152, 108] on span "14" at bounding box center [152, 108] width 11 height 11
type input "[DATE] - [DATE]"
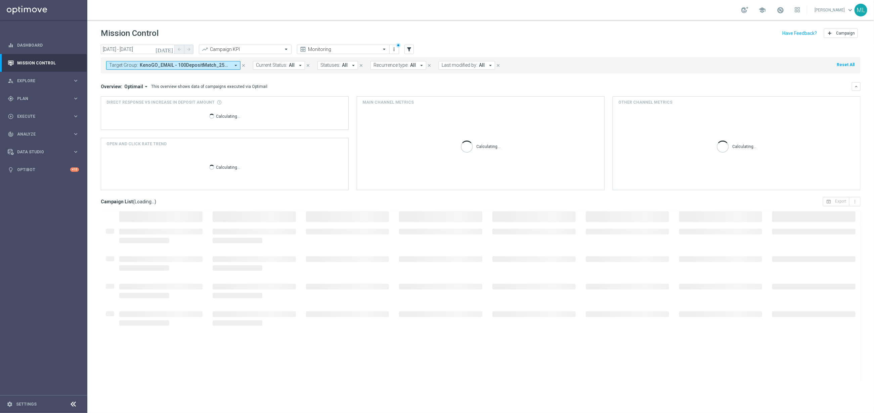
click at [211, 65] on span "KenoGO_EMAIL - 100DepositMatch_250813, KenoGO_EMAIL - 10DepositMatch_250813, Ke…" at bounding box center [185, 65] width 90 height 6
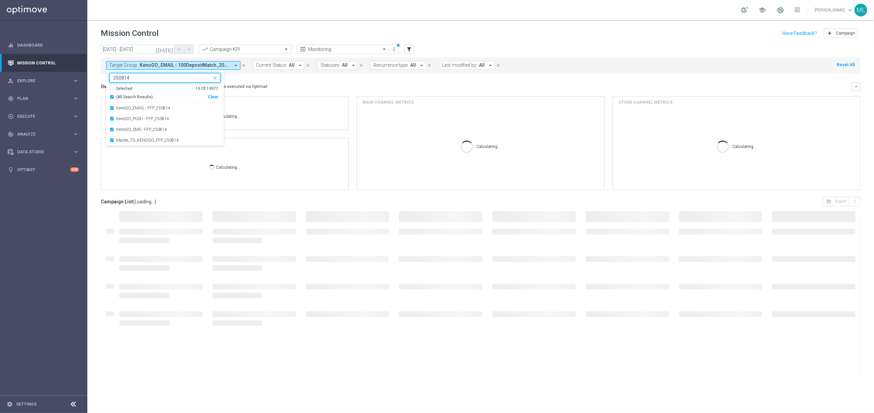
click at [0, 0] on div "Clear" at bounding box center [0, 0] width 0 height 0
type input "250814"
click at [155, 78] on input "250814" at bounding box center [162, 78] width 98 height 6
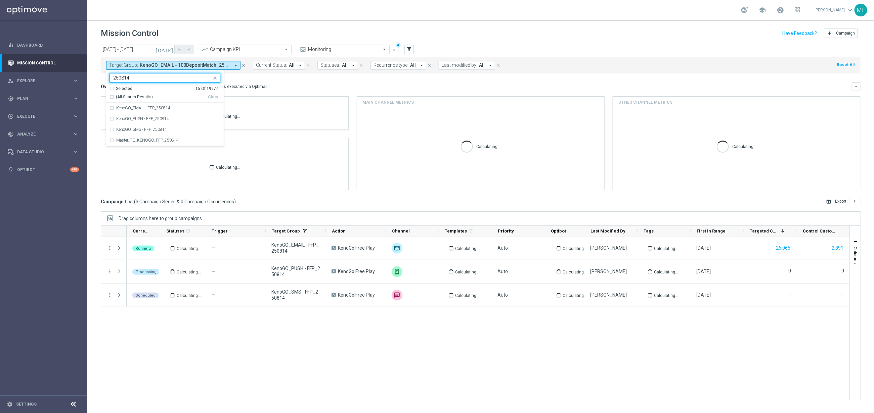
drag, startPoint x: 112, startPoint y: 96, endPoint x: 182, endPoint y: 95, distance: 69.8
click at [112, 96] on div "(All Search Results)" at bounding box center [158, 97] width 98 height 6
click at [293, 81] on mini-dashboard "Overview: Optimail arrow_drop_down This overview shows data of campaigns execut…" at bounding box center [480, 136] width 759 height 124
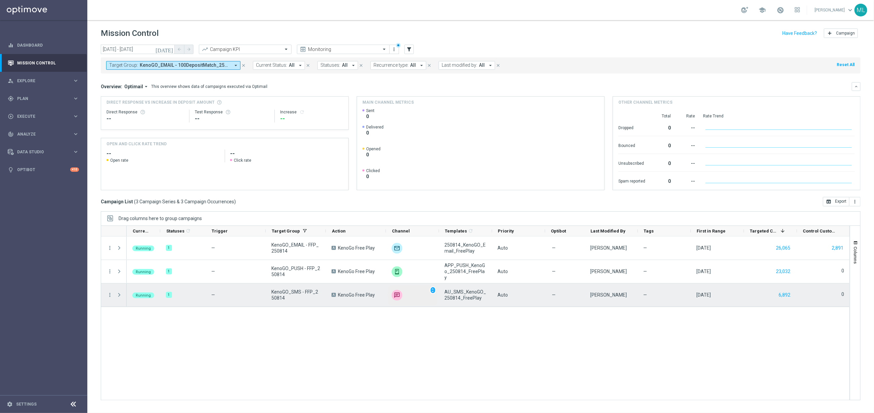
scroll to position [0, 1]
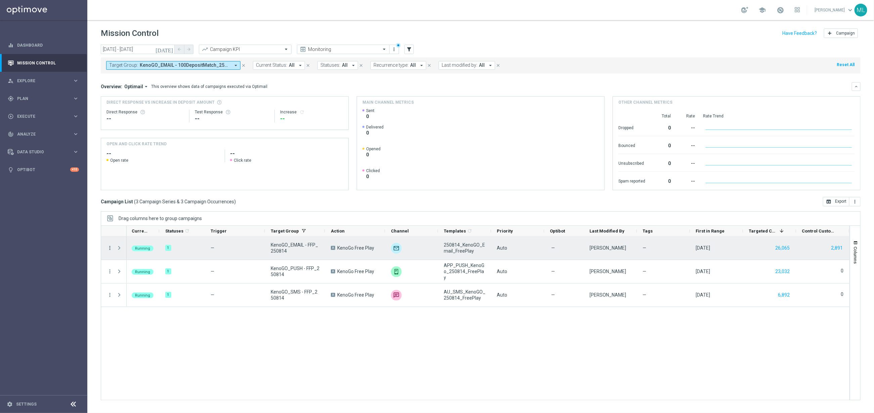
click at [110, 247] on icon "more_vert" at bounding box center [110, 248] width 6 height 6
click at [178, 239] on div "1" at bounding box center [181, 248] width 45 height 23
click at [142, 248] on span "Running" at bounding box center [142, 248] width 15 height 4
click at [143, 250] on span "Running" at bounding box center [142, 248] width 15 height 4
